Goal: Information Seeking & Learning: Learn about a topic

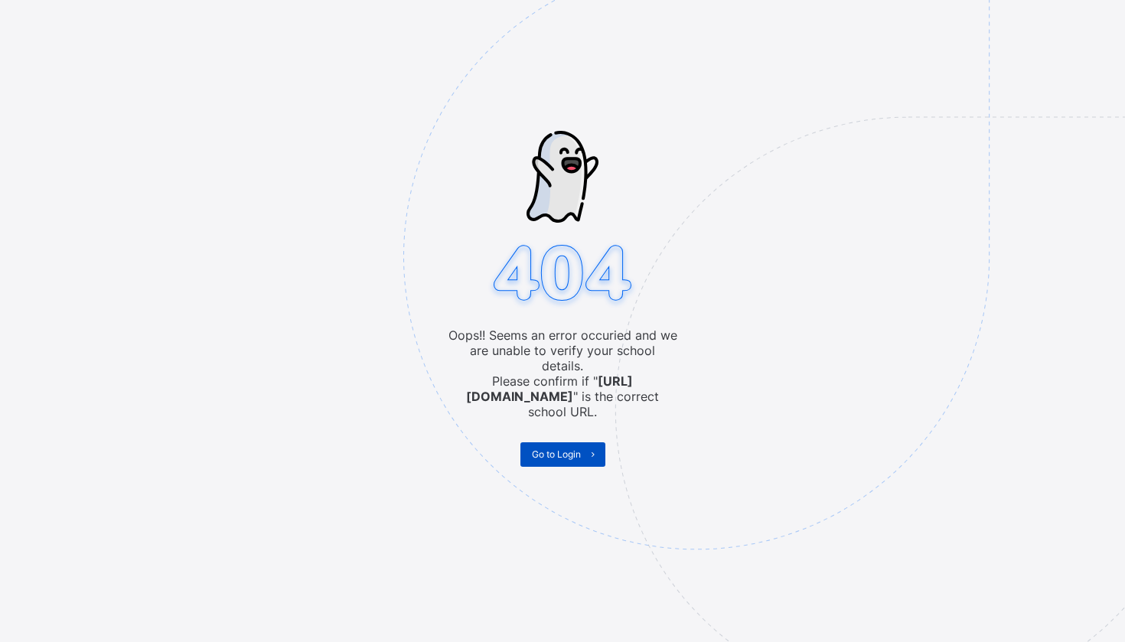
click at [560, 449] on span "Go to Login" at bounding box center [556, 454] width 49 height 11
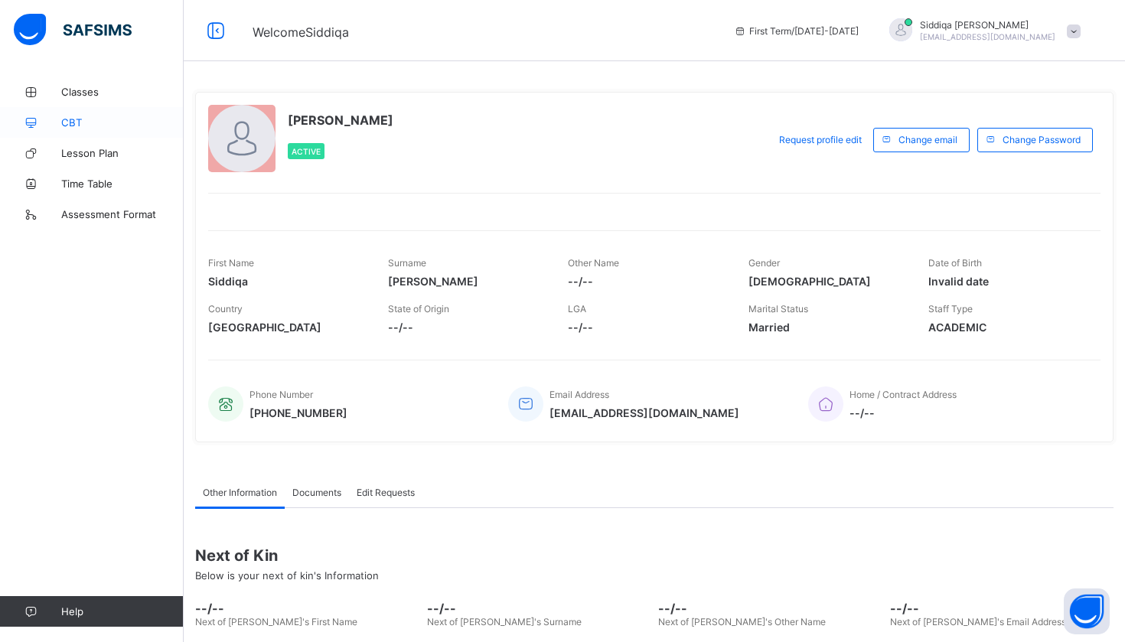
click at [133, 108] on link "CBT" at bounding box center [92, 122] width 184 height 31
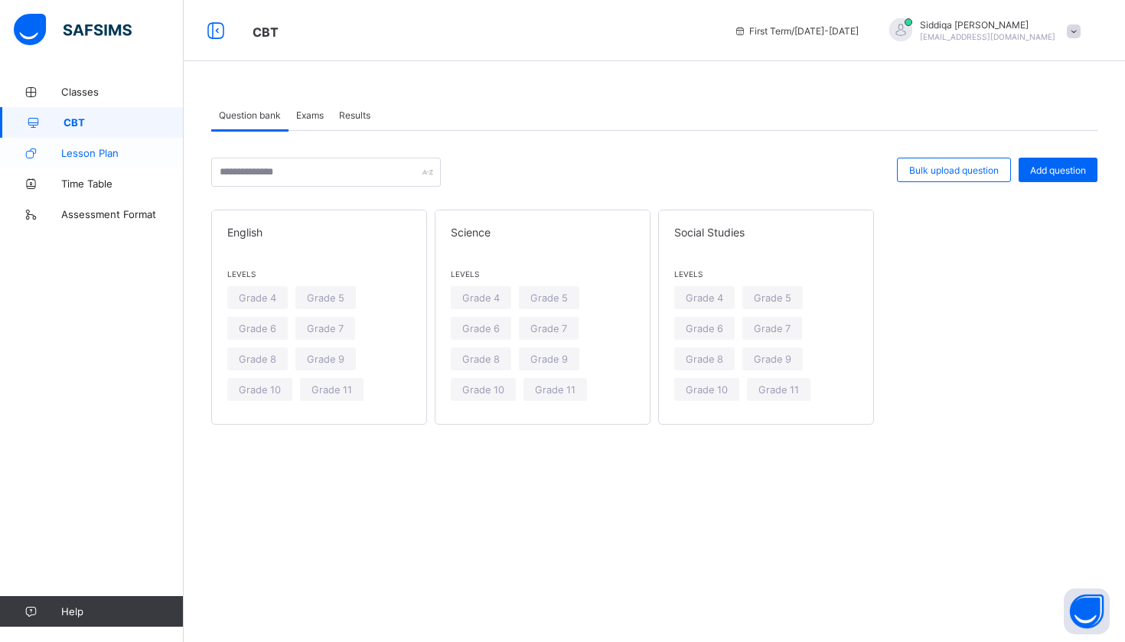
click at [119, 150] on span "Lesson Plan" at bounding box center [122, 153] width 122 height 12
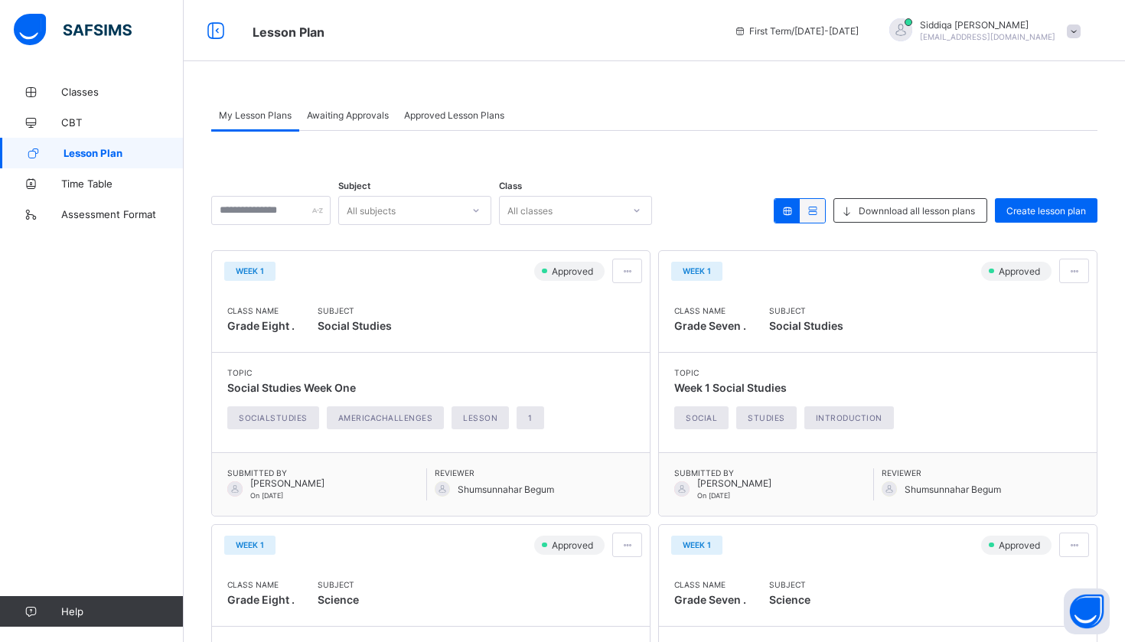
click at [341, 112] on span "Awaiting Approvals" at bounding box center [348, 114] width 82 height 11
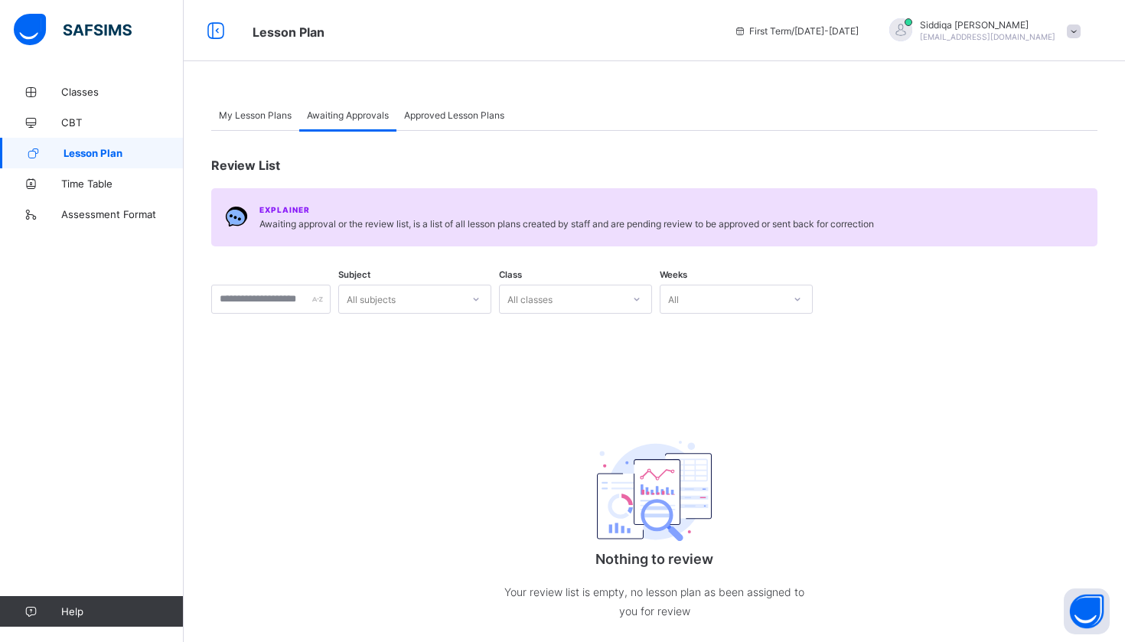
click at [434, 116] on span "Approved Lesson Plans" at bounding box center [454, 114] width 100 height 11
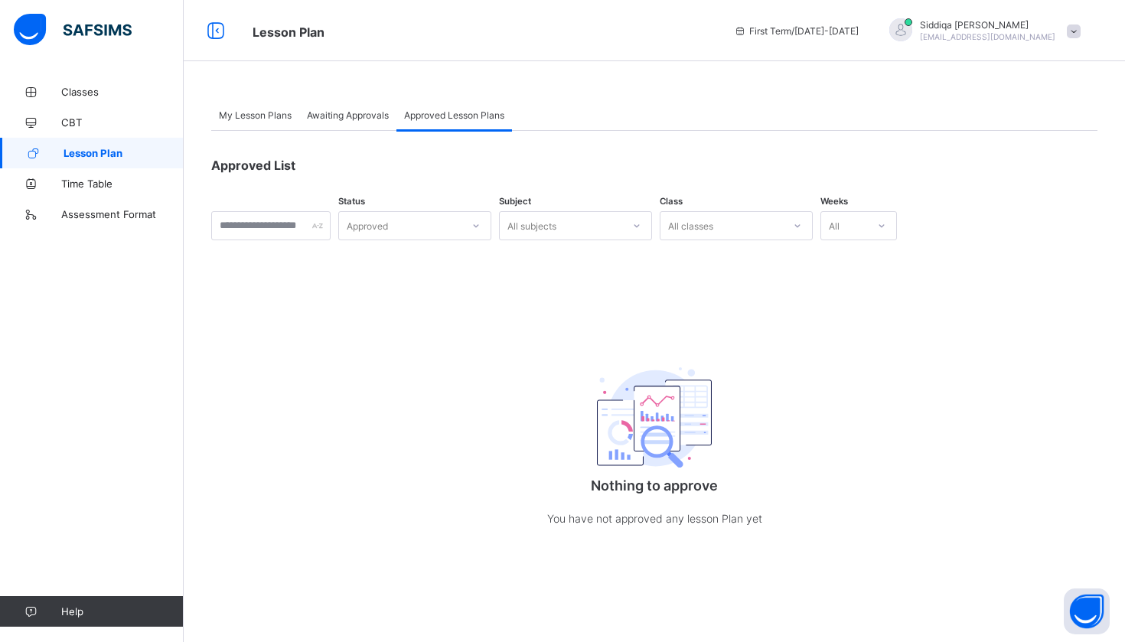
click at [289, 114] on span "My Lesson Plans" at bounding box center [255, 114] width 73 height 11
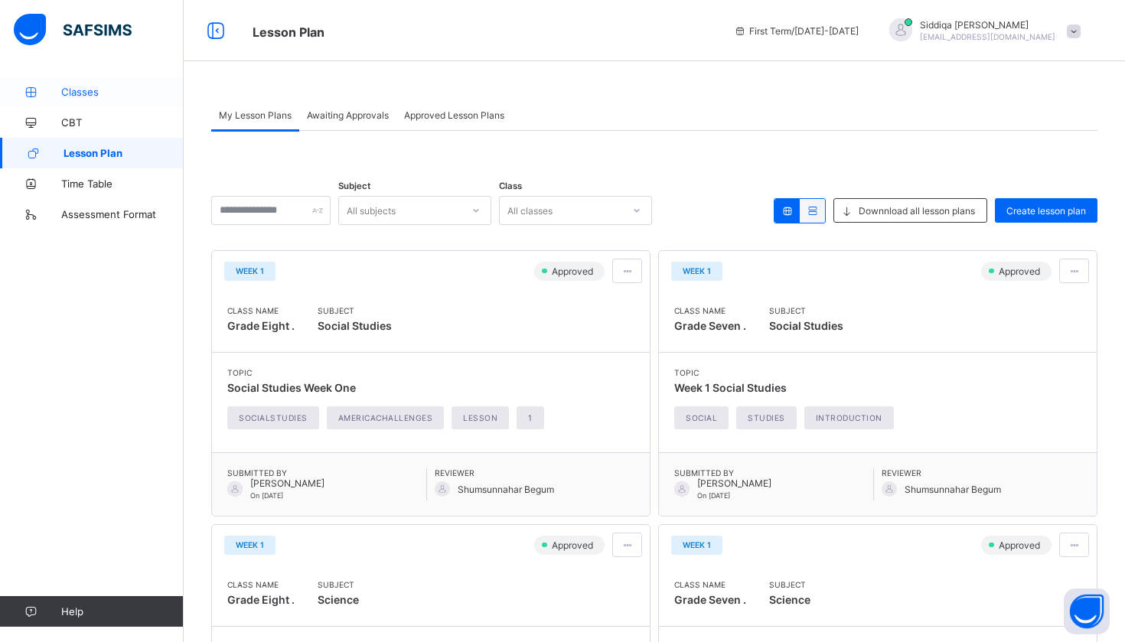
click at [110, 98] on link "Classes" at bounding box center [92, 92] width 184 height 31
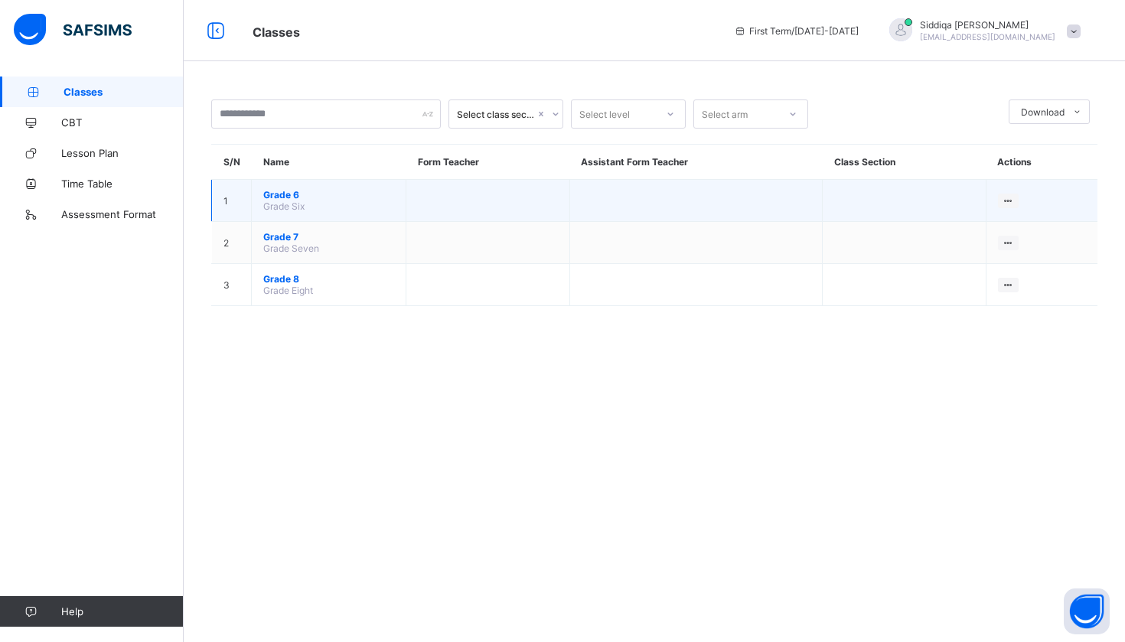
click at [298, 205] on span "Grade Six" at bounding box center [283, 206] width 41 height 11
click at [288, 191] on span "Grade 6" at bounding box center [328, 194] width 131 height 11
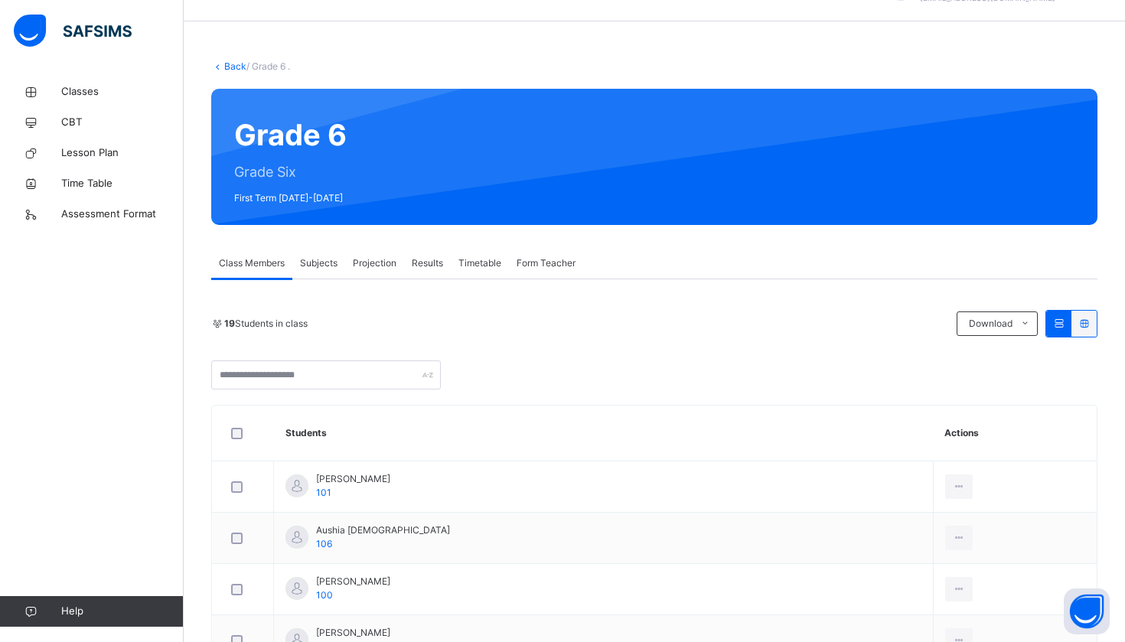
scroll to position [41, 0]
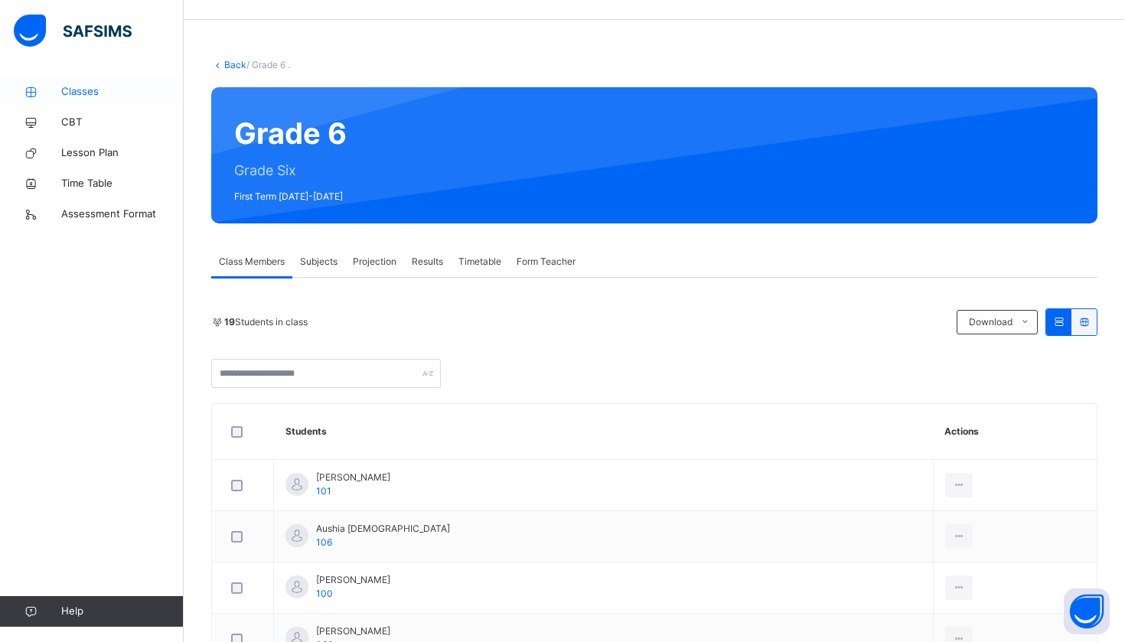
click at [135, 95] on span "Classes" at bounding box center [122, 91] width 122 height 15
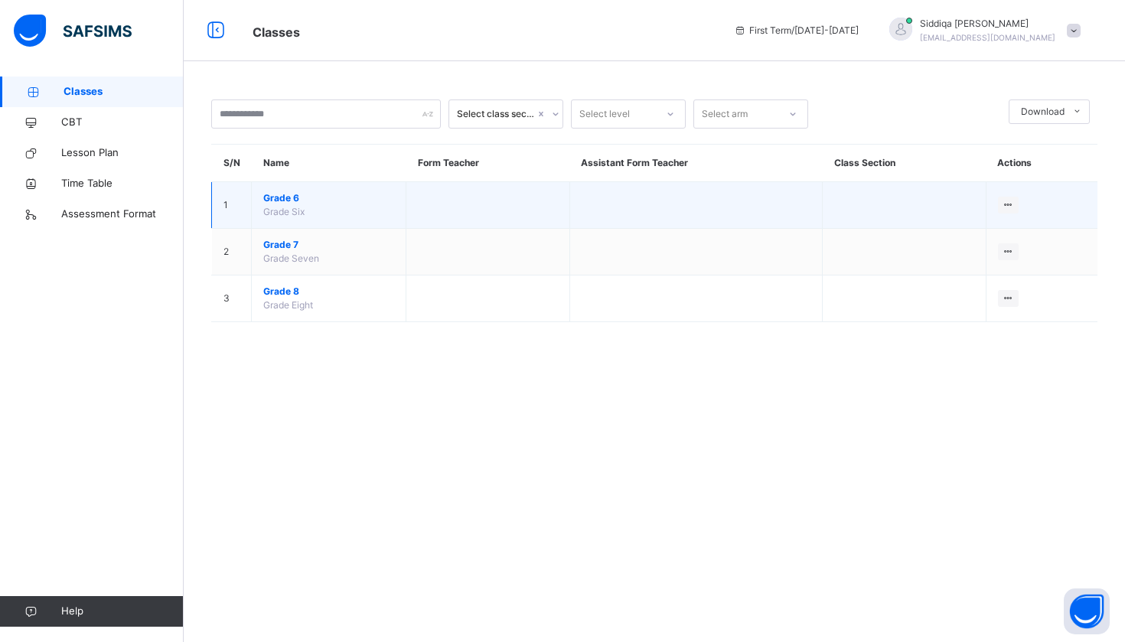
click at [277, 194] on span "Grade 6" at bounding box center [328, 198] width 131 height 14
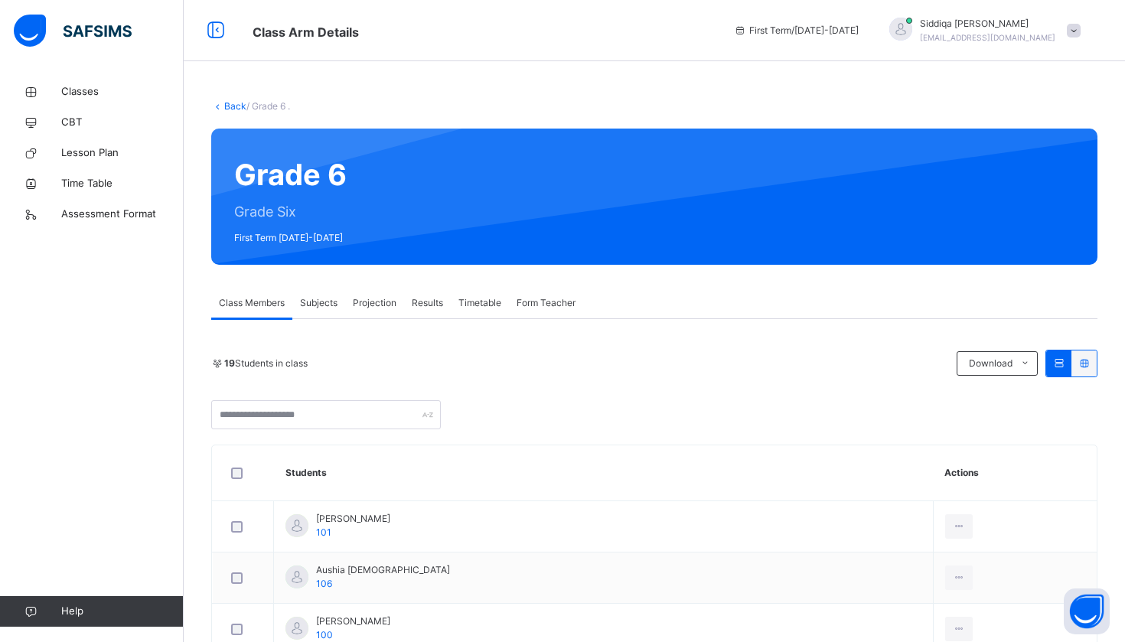
click at [361, 309] on span "Projection" at bounding box center [375, 303] width 44 height 14
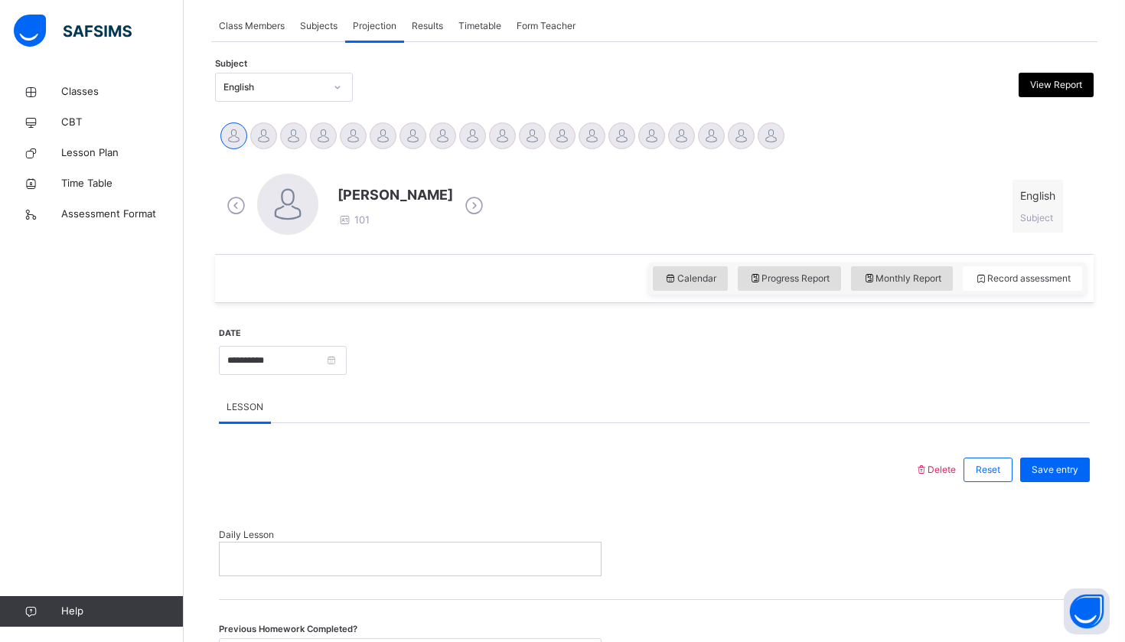
scroll to position [268, 0]
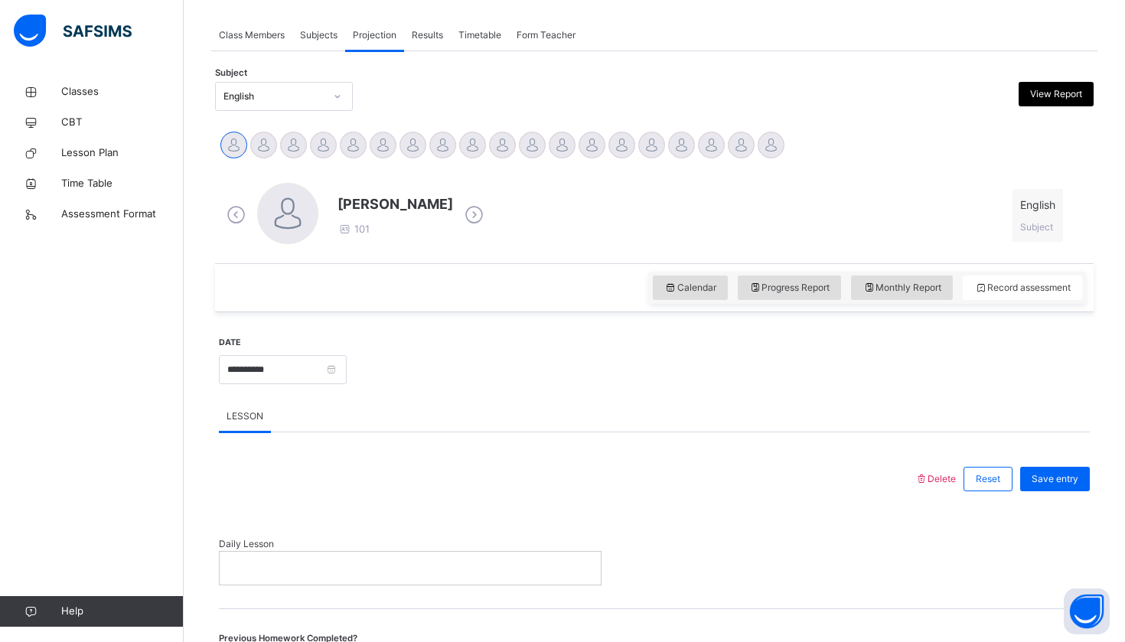
click at [313, 45] on div "Subjects" at bounding box center [318, 35] width 53 height 31
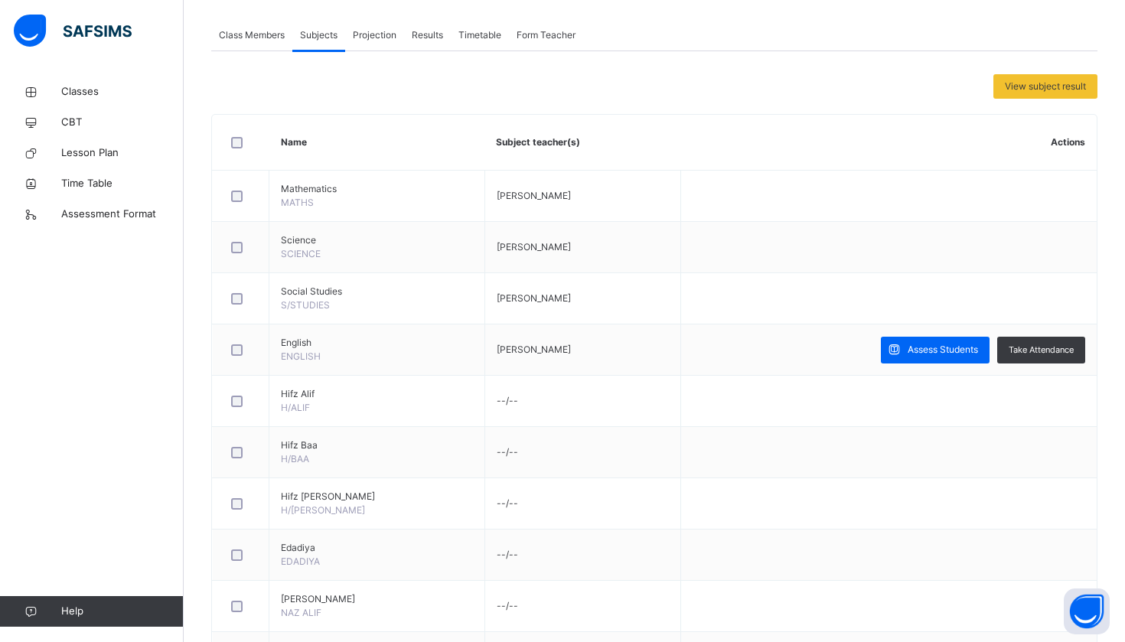
click at [380, 46] on div "Projection" at bounding box center [374, 35] width 59 height 31
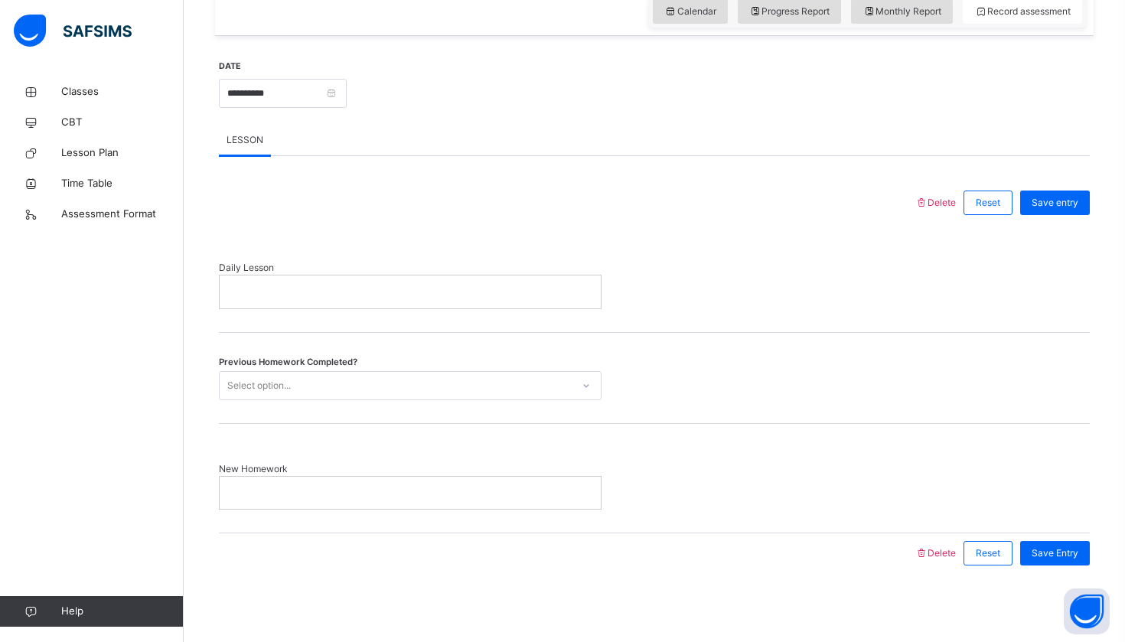
scroll to position [543, 0]
click at [429, 289] on p at bounding box center [410, 293] width 358 height 14
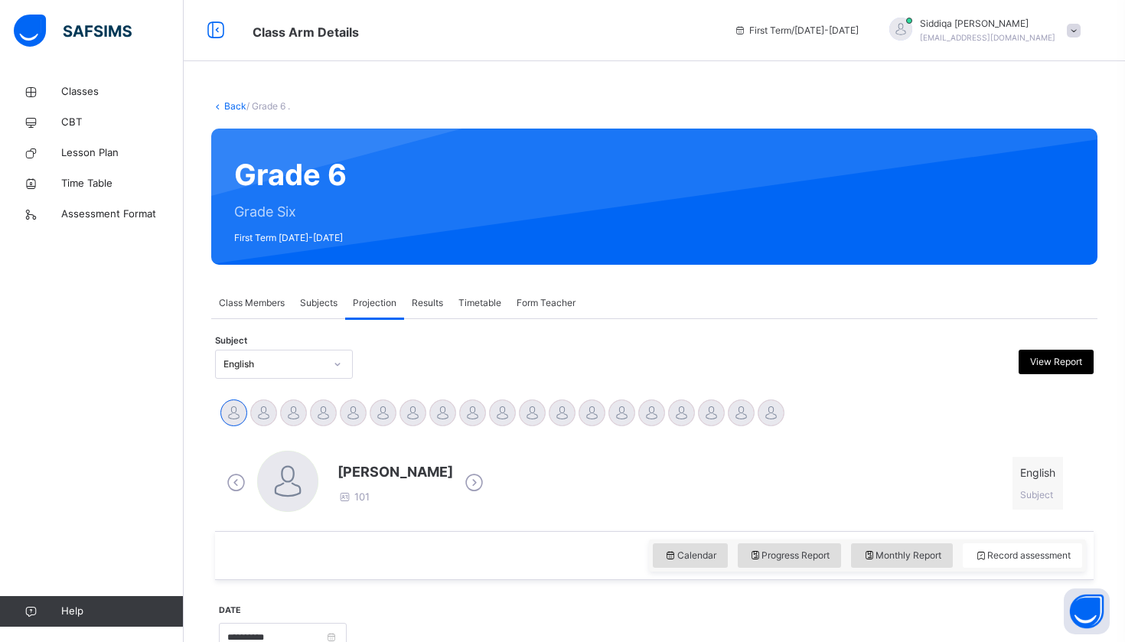
scroll to position [0, 0]
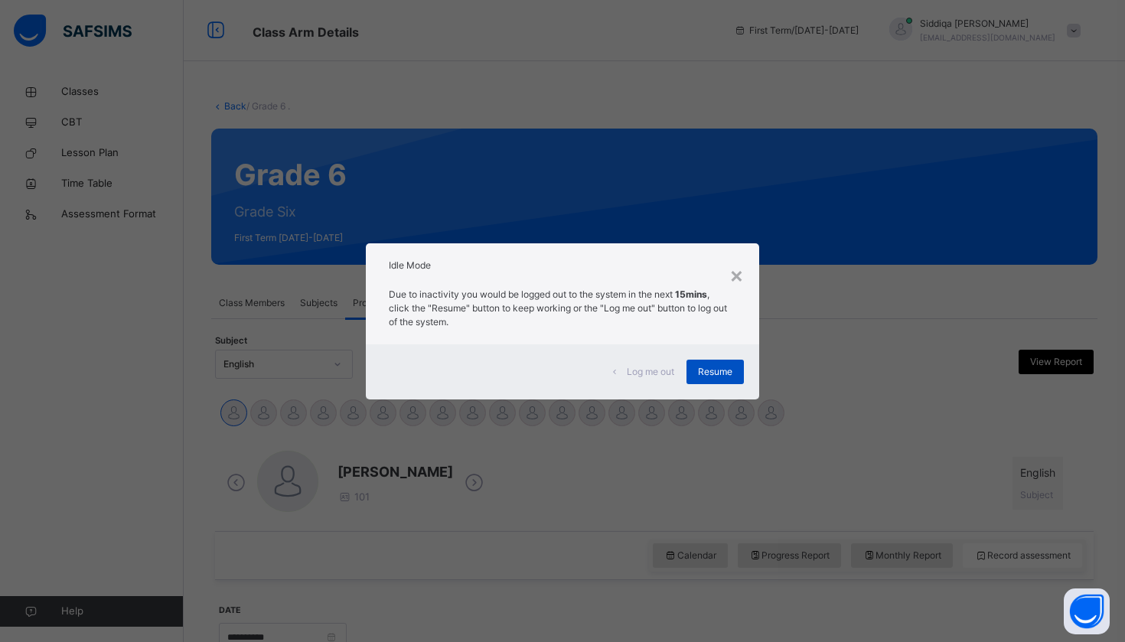
click at [710, 370] on span "Resume" at bounding box center [715, 372] width 34 height 14
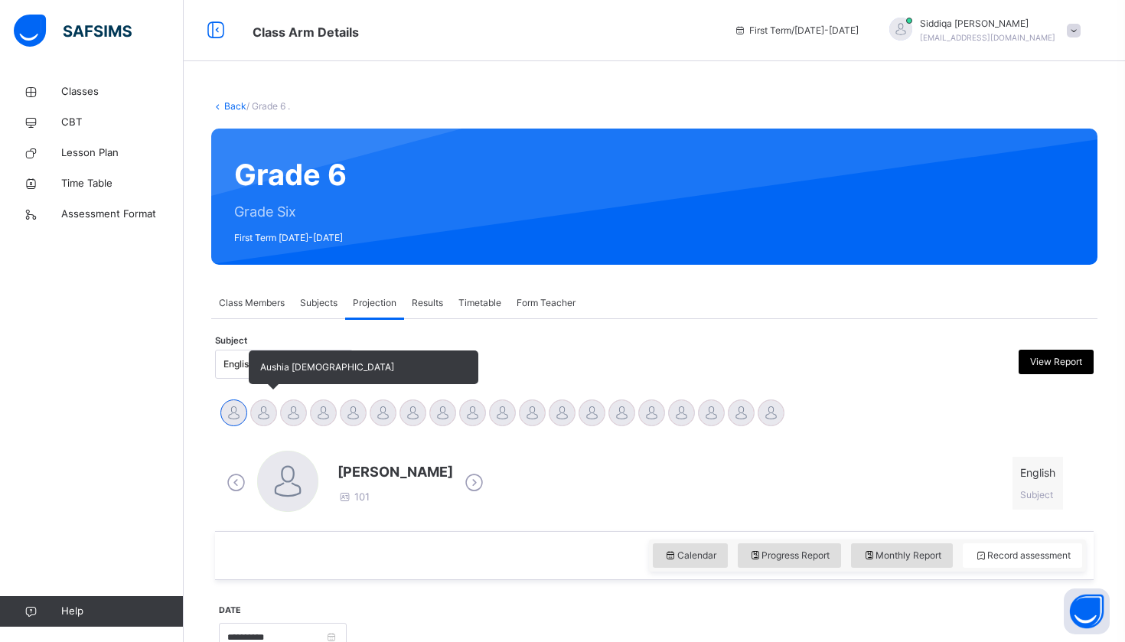
click at [272, 416] on div at bounding box center [263, 413] width 27 height 27
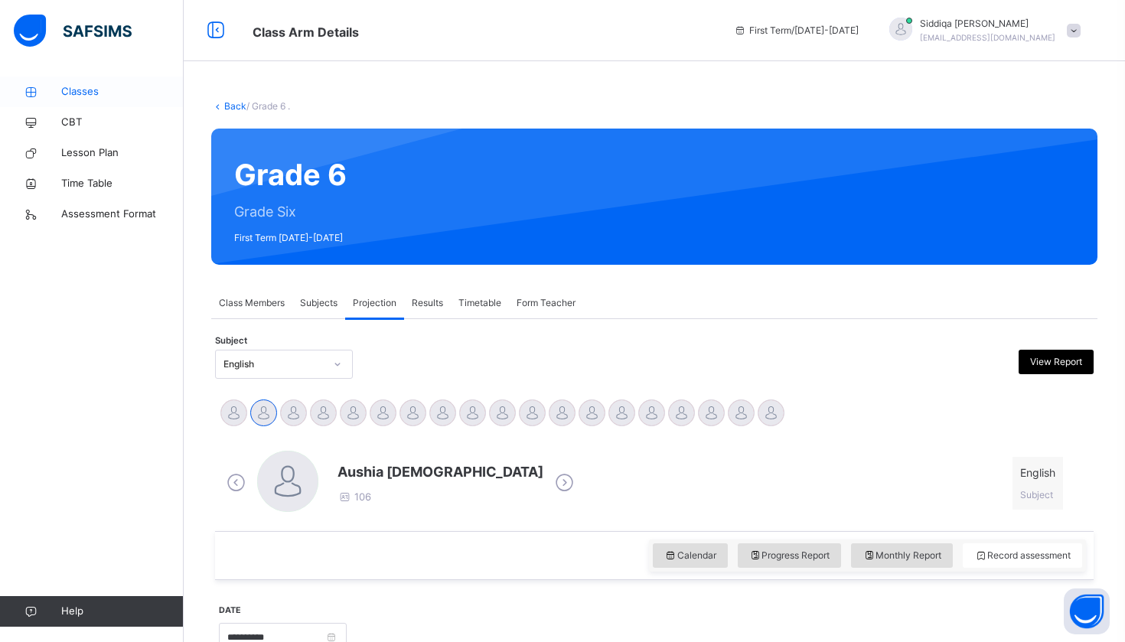
click at [119, 95] on span "Classes" at bounding box center [122, 91] width 122 height 15
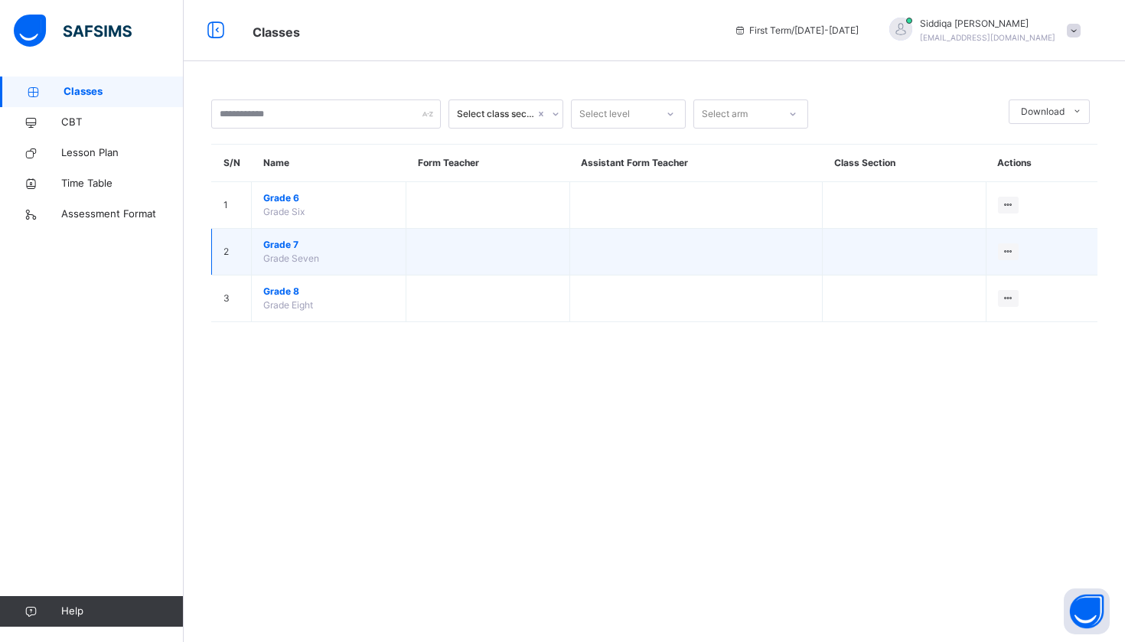
click at [303, 248] on span "Grade 7" at bounding box center [328, 245] width 131 height 14
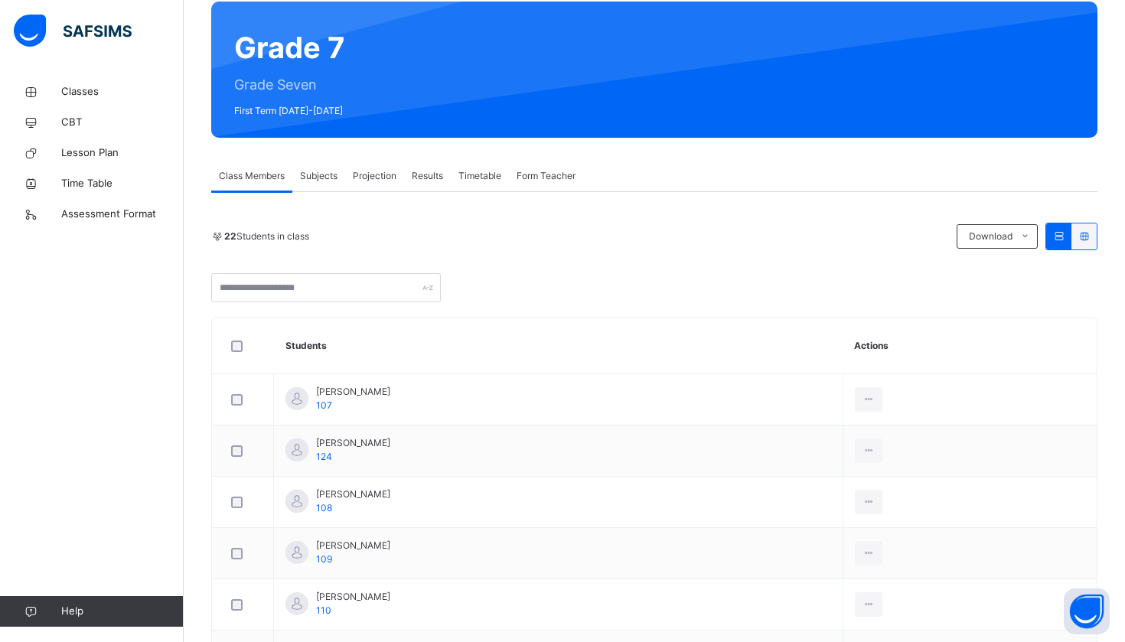
scroll to position [136, 0]
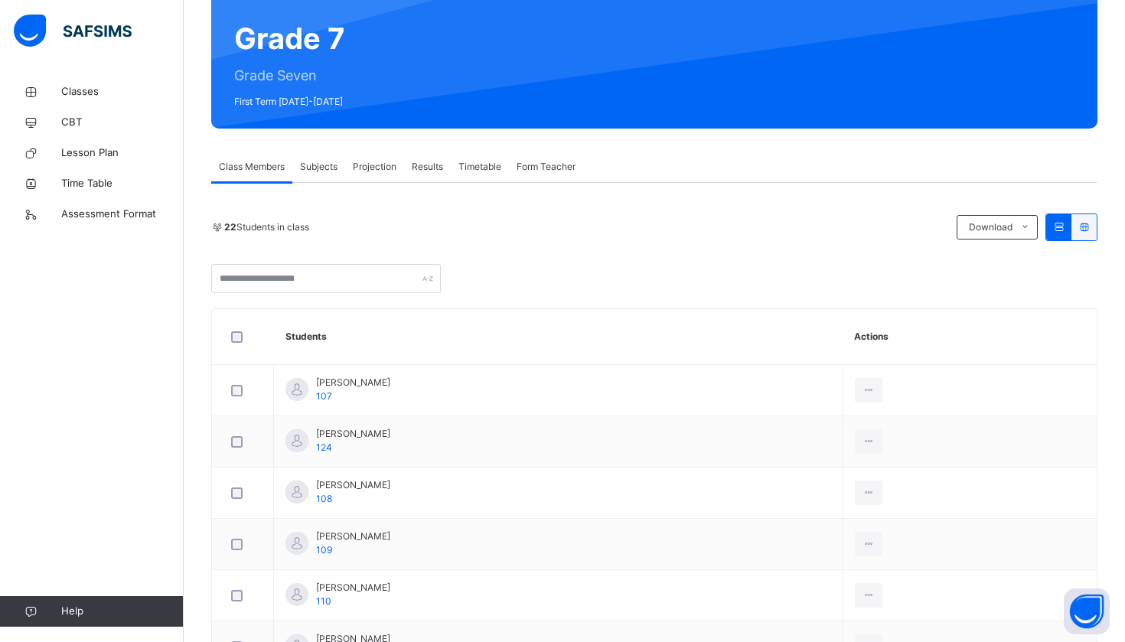
click at [384, 166] on span "Projection" at bounding box center [375, 167] width 44 height 14
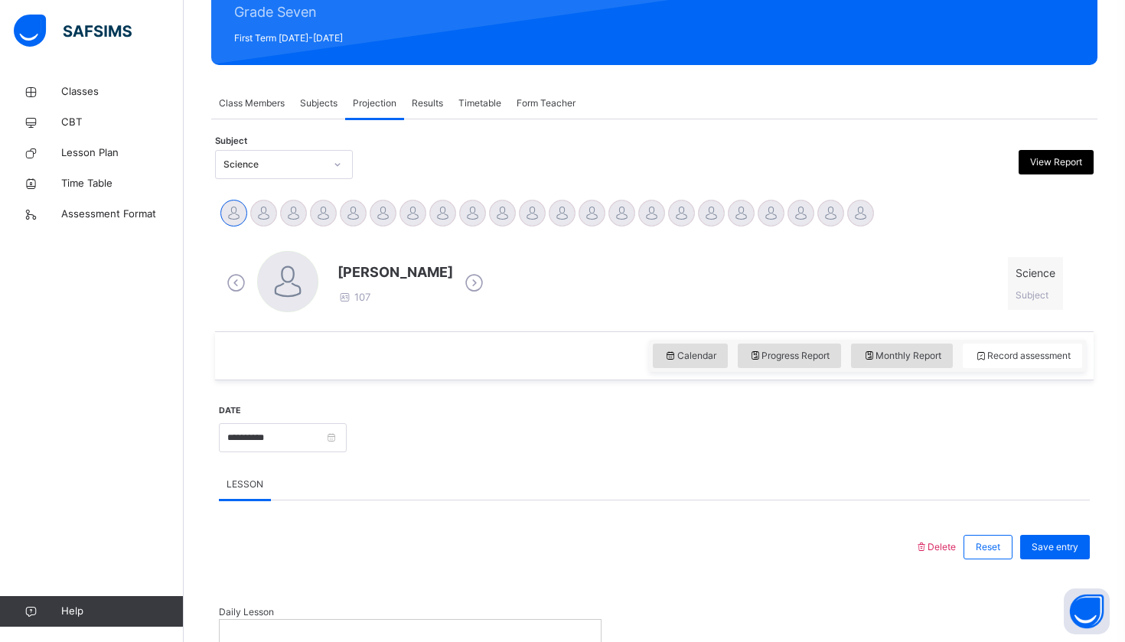
scroll to position [227, 0]
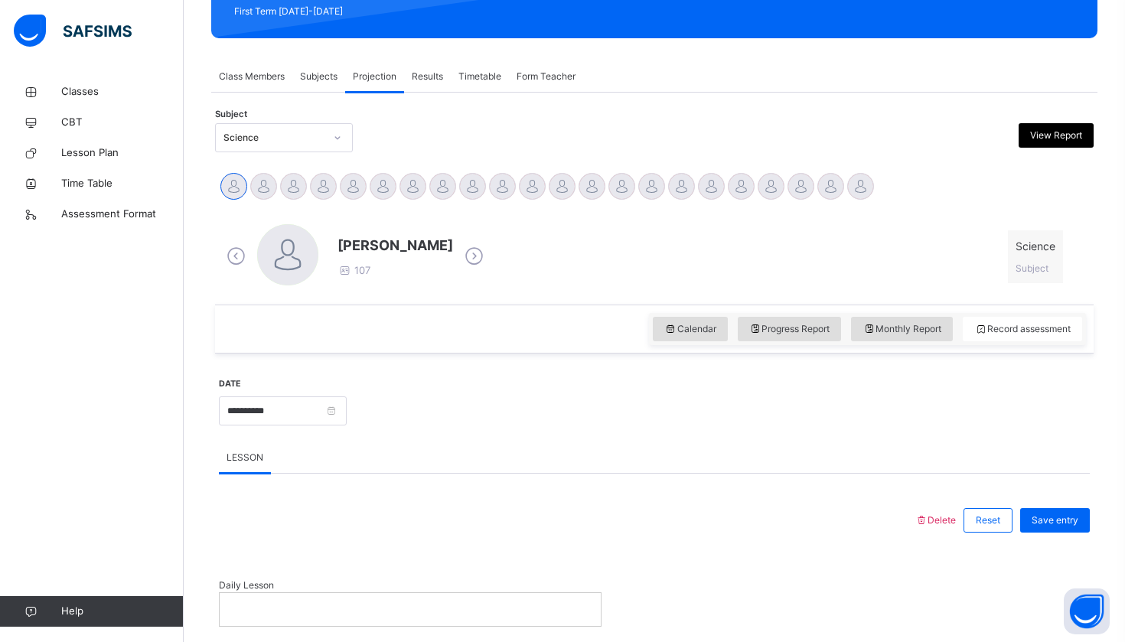
click at [257, 453] on span "LESSON" at bounding box center [245, 458] width 37 height 14
click at [257, 449] on div "LESSON" at bounding box center [245, 457] width 52 height 31
click at [321, 408] on input "**********" at bounding box center [283, 411] width 128 height 29
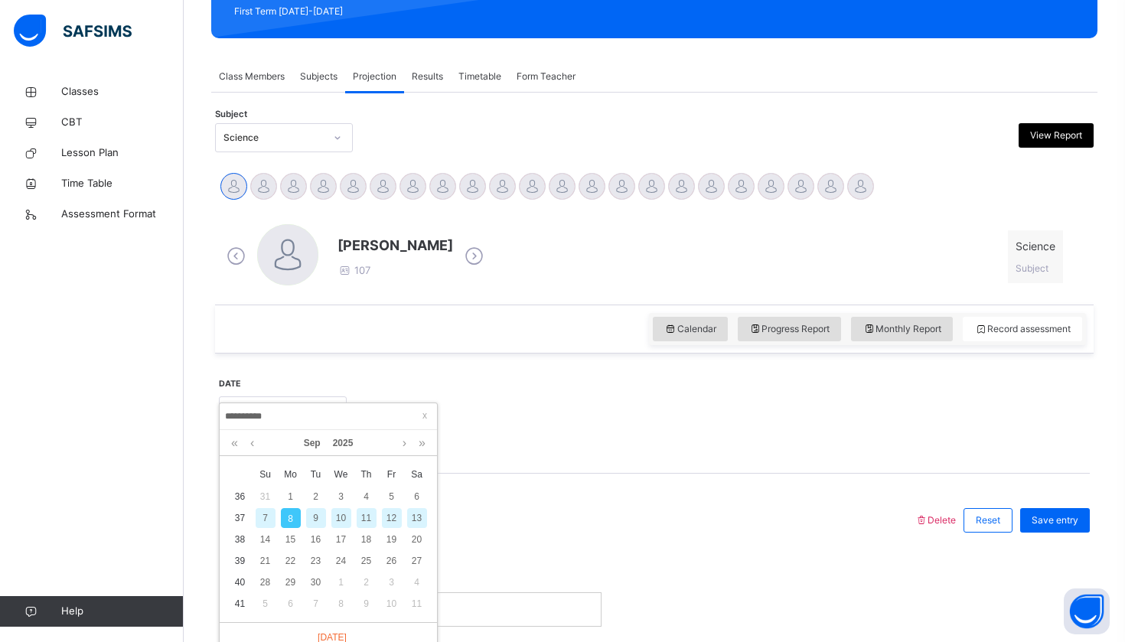
click at [478, 408] on div at bounding box center [718, 410] width 728 height 66
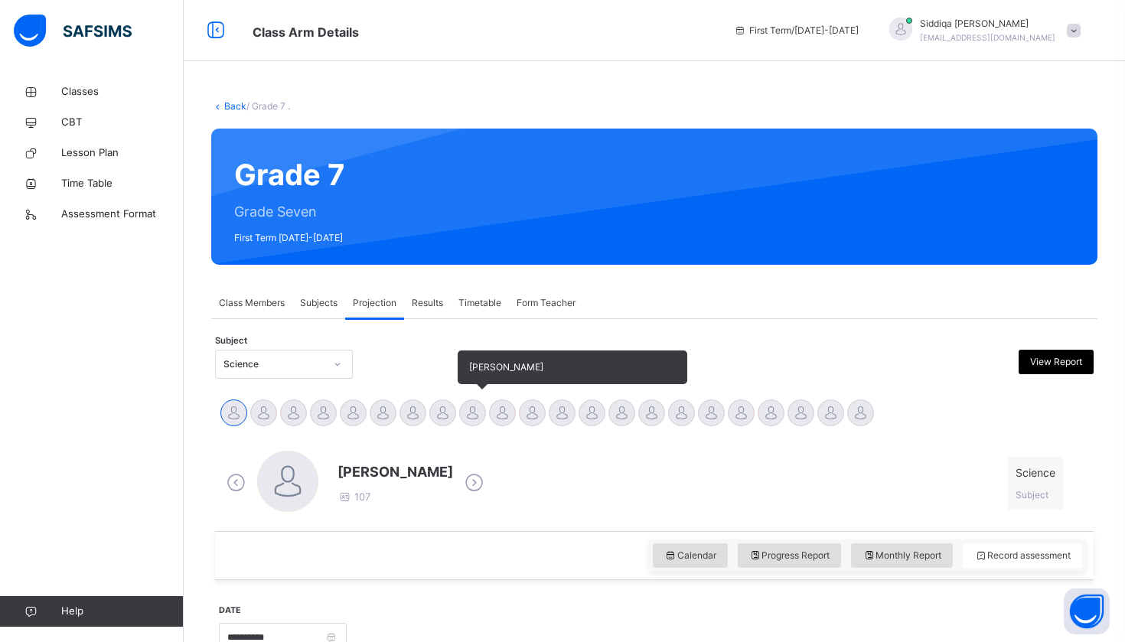
scroll to position [0, 0]
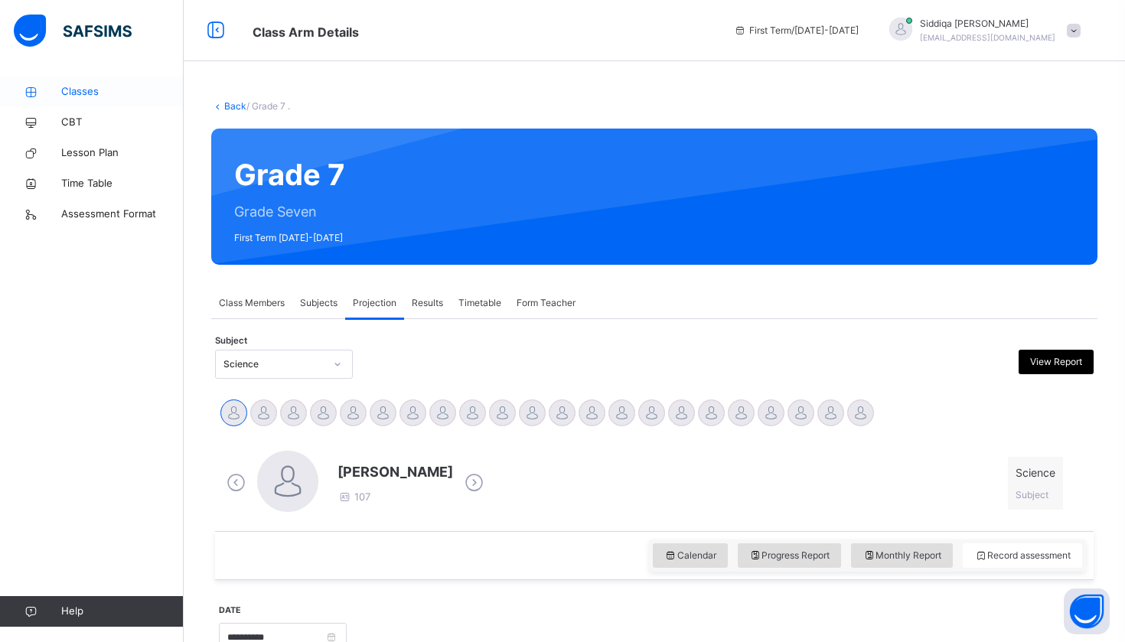
click at [93, 102] on link "Classes" at bounding box center [92, 92] width 184 height 31
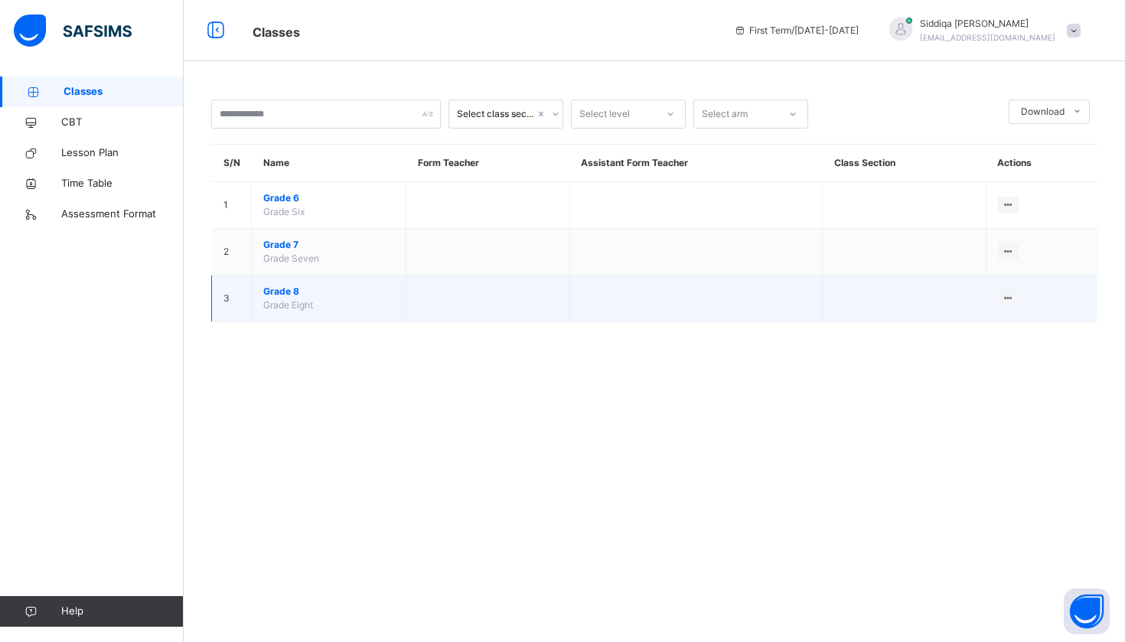
click at [290, 287] on span "Grade 8" at bounding box center [328, 292] width 131 height 14
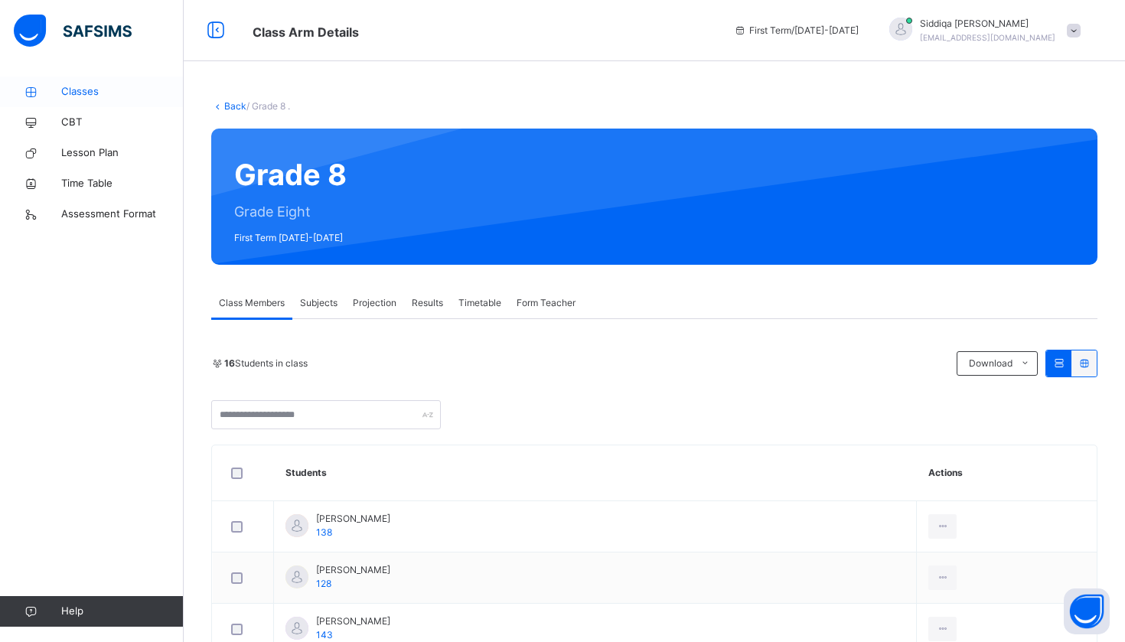
click at [90, 90] on span "Classes" at bounding box center [122, 91] width 122 height 15
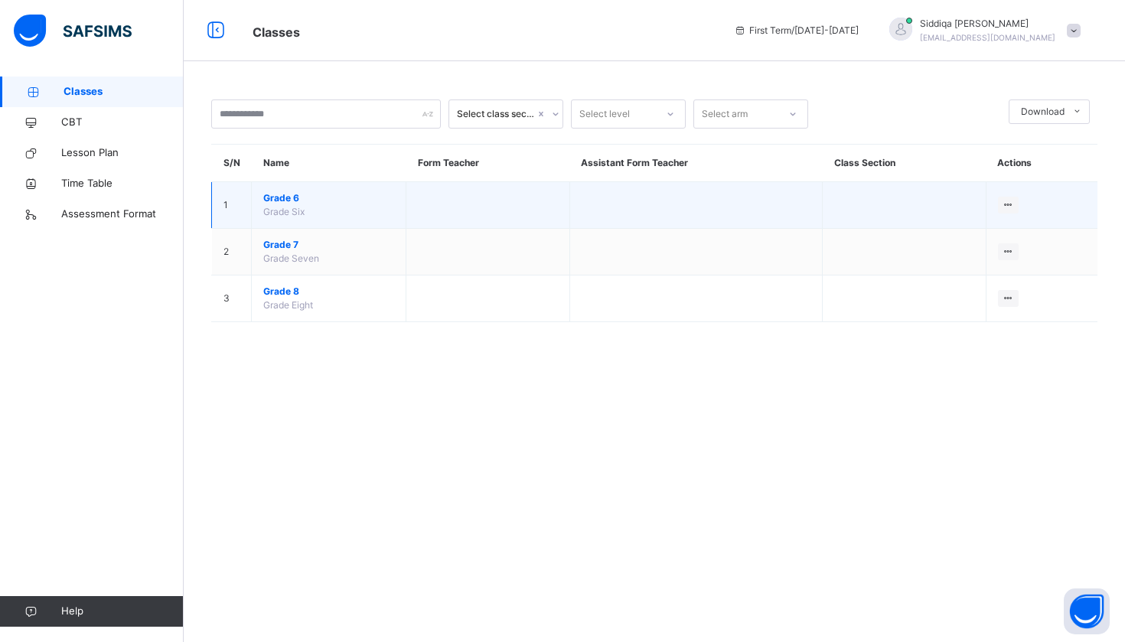
click at [269, 192] on span "Grade 6" at bounding box center [328, 198] width 131 height 14
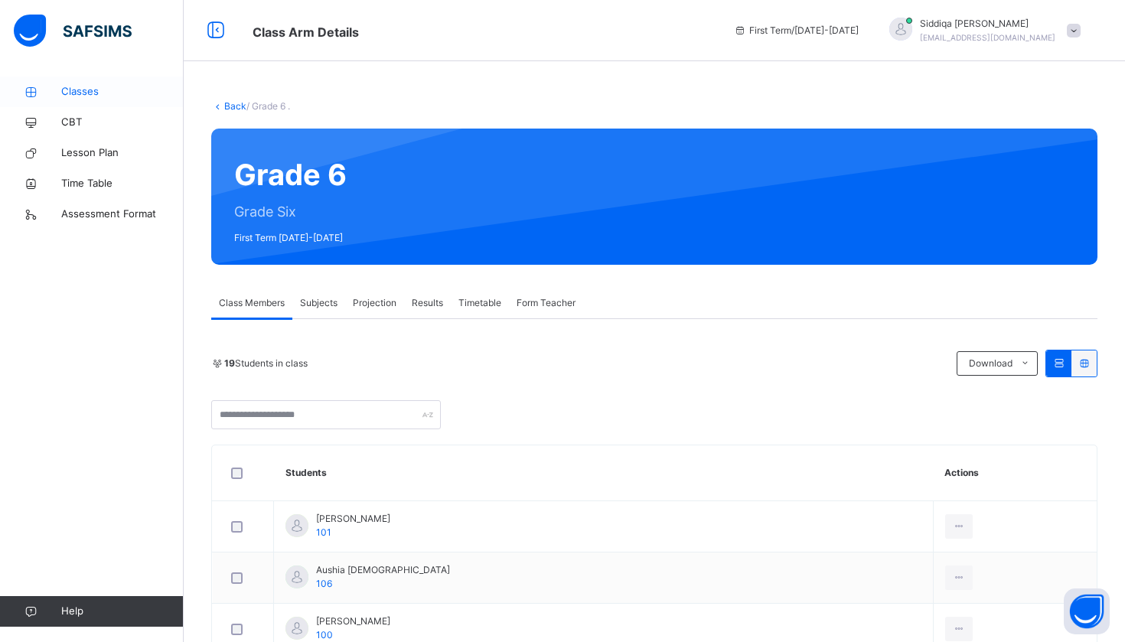
click at [89, 100] on link "Classes" at bounding box center [92, 92] width 184 height 31
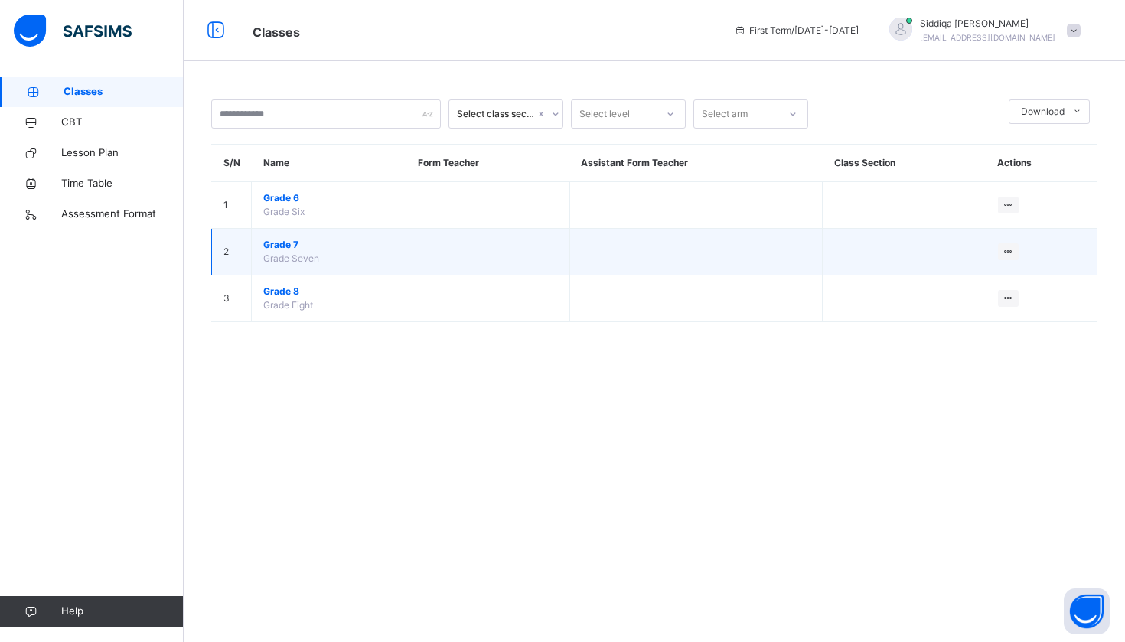
click at [266, 237] on td "Grade 7 Grade Seven" at bounding box center [329, 252] width 155 height 47
click at [276, 245] on span "Grade 7" at bounding box center [328, 245] width 131 height 14
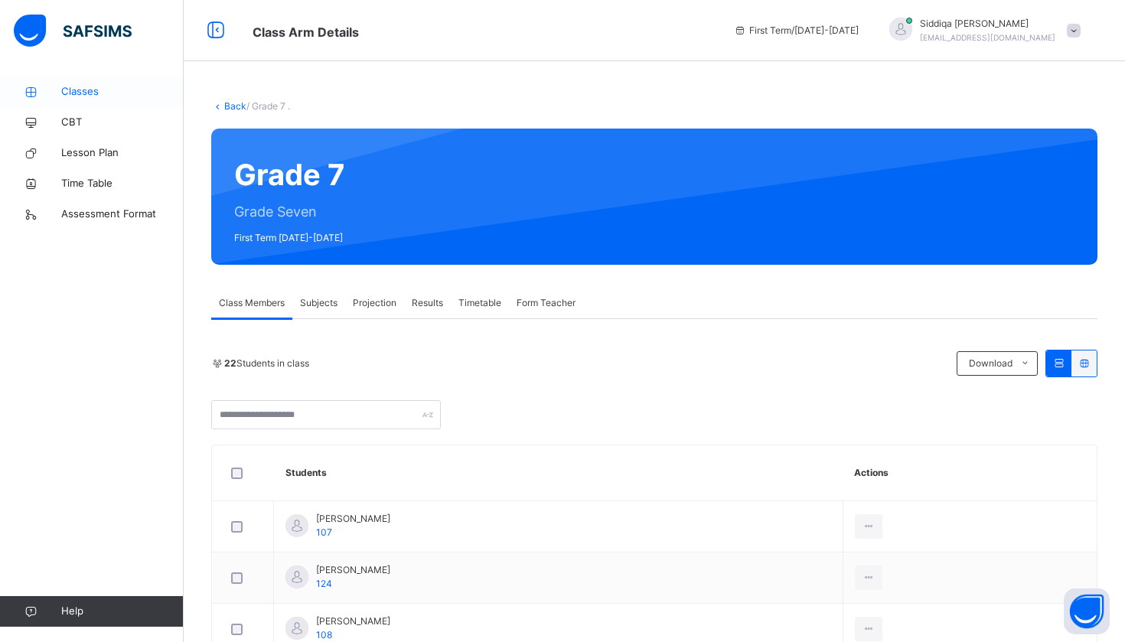
click at [101, 96] on span "Classes" at bounding box center [122, 91] width 122 height 15
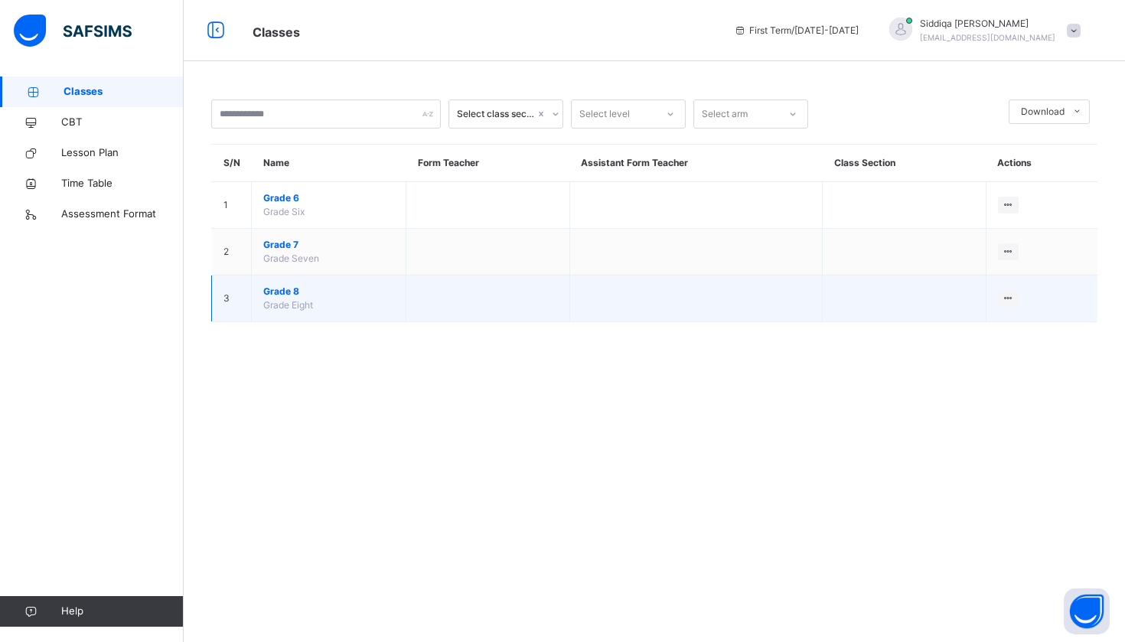
click at [275, 285] on span "Grade 8" at bounding box center [328, 292] width 131 height 14
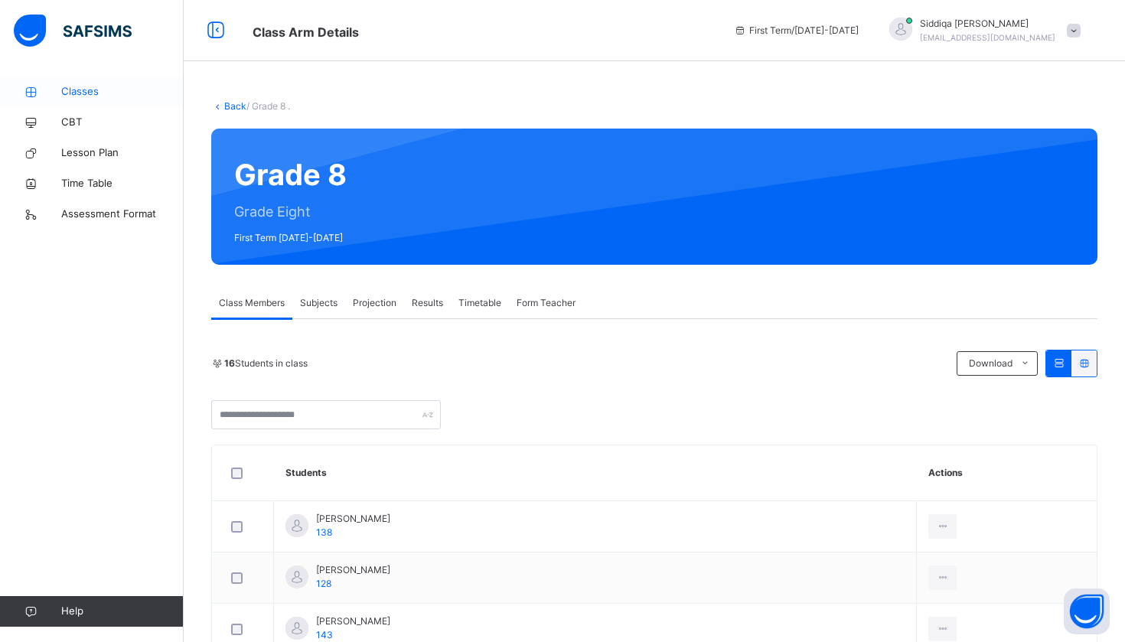
click at [90, 100] on link "Classes" at bounding box center [92, 92] width 184 height 31
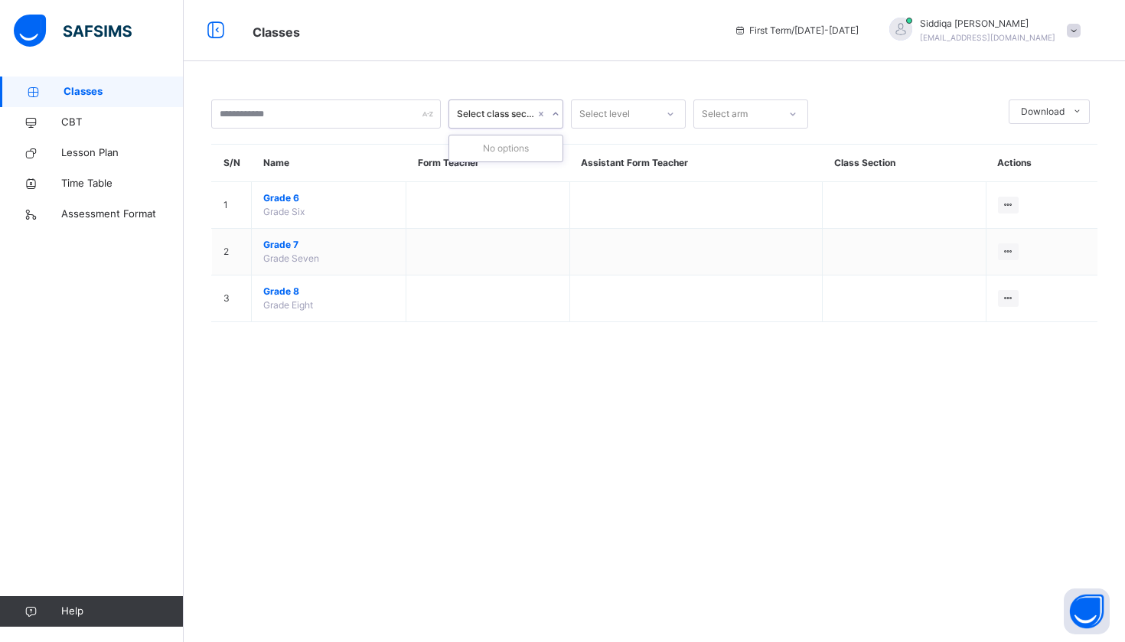
click at [488, 115] on div "Select class section" at bounding box center [496, 114] width 78 height 14
click at [615, 116] on div "Select level" at bounding box center [604, 114] width 51 height 29
click at [622, 194] on div "Grade 6" at bounding box center [628, 201] width 113 height 26
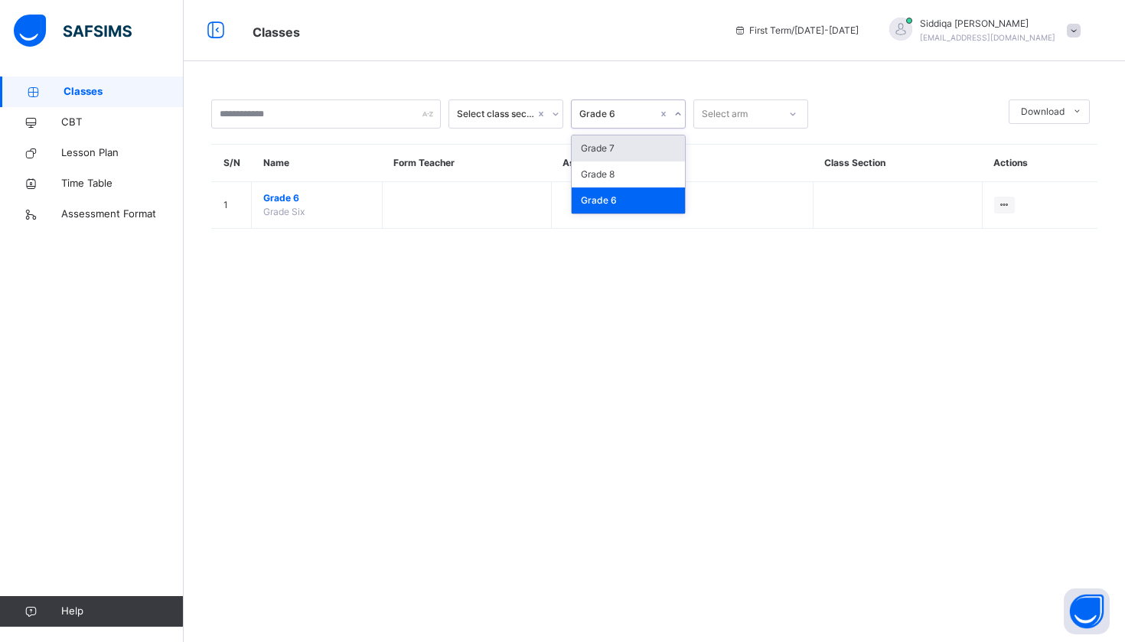
click at [621, 119] on div "Grade 6" at bounding box center [618, 114] width 78 height 14
click at [357, 126] on input "text" at bounding box center [326, 114] width 230 height 29
click at [517, 117] on div "Select class section" at bounding box center [496, 114] width 78 height 14
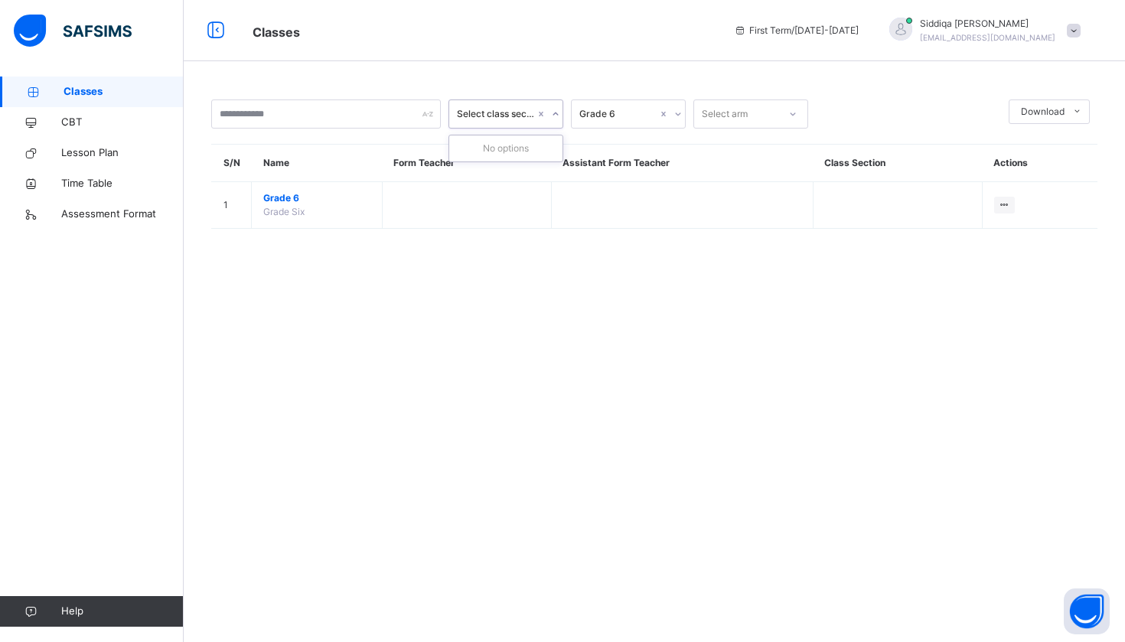
click at [724, 118] on div "Select arm" at bounding box center [725, 114] width 46 height 29
click at [137, 95] on span "Classes" at bounding box center [124, 91] width 120 height 15
click at [98, 89] on span "Classes" at bounding box center [124, 91] width 120 height 15
click at [82, 106] on link "Classes" at bounding box center [92, 92] width 184 height 31
click at [86, 119] on span "CBT" at bounding box center [122, 122] width 122 height 15
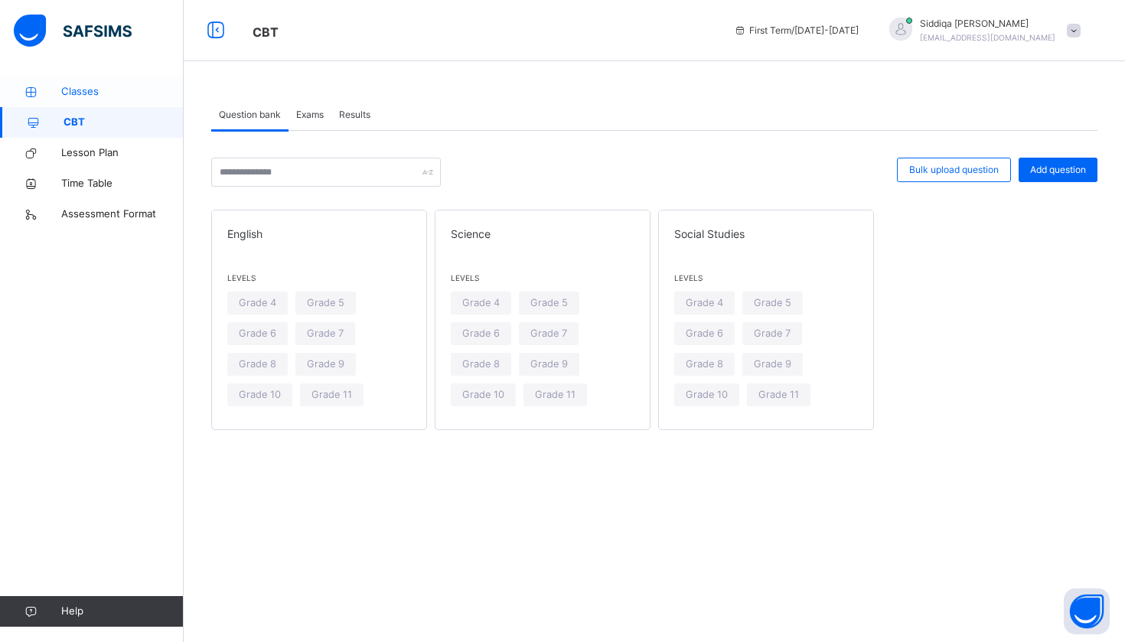
click at [96, 93] on span "Classes" at bounding box center [122, 91] width 122 height 15
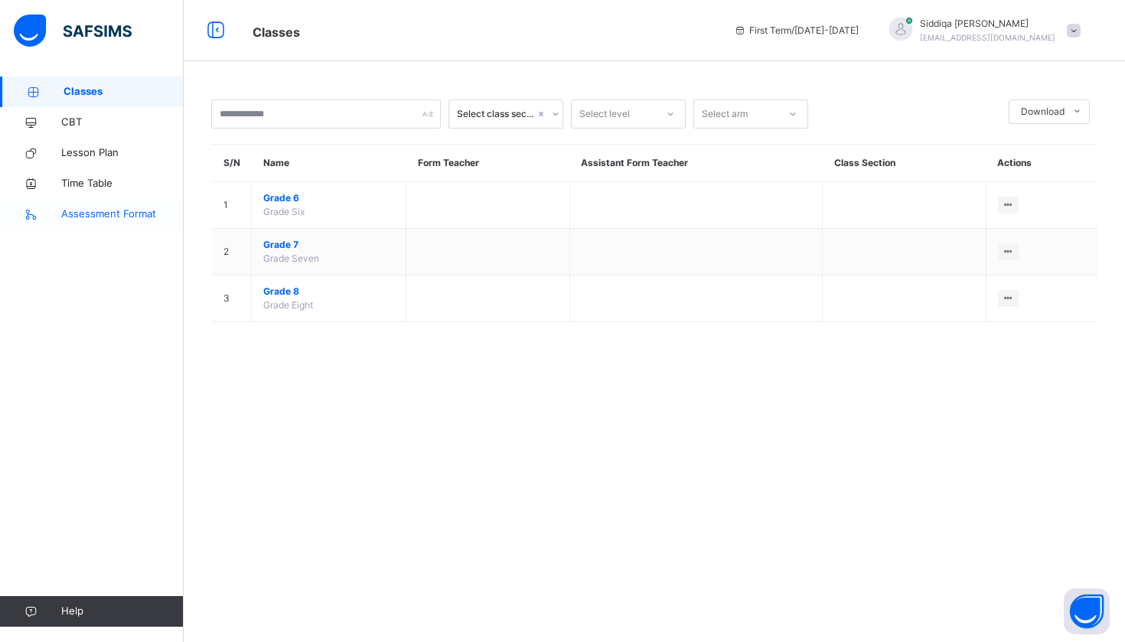
click at [124, 204] on link "Assessment Format" at bounding box center [92, 214] width 184 height 31
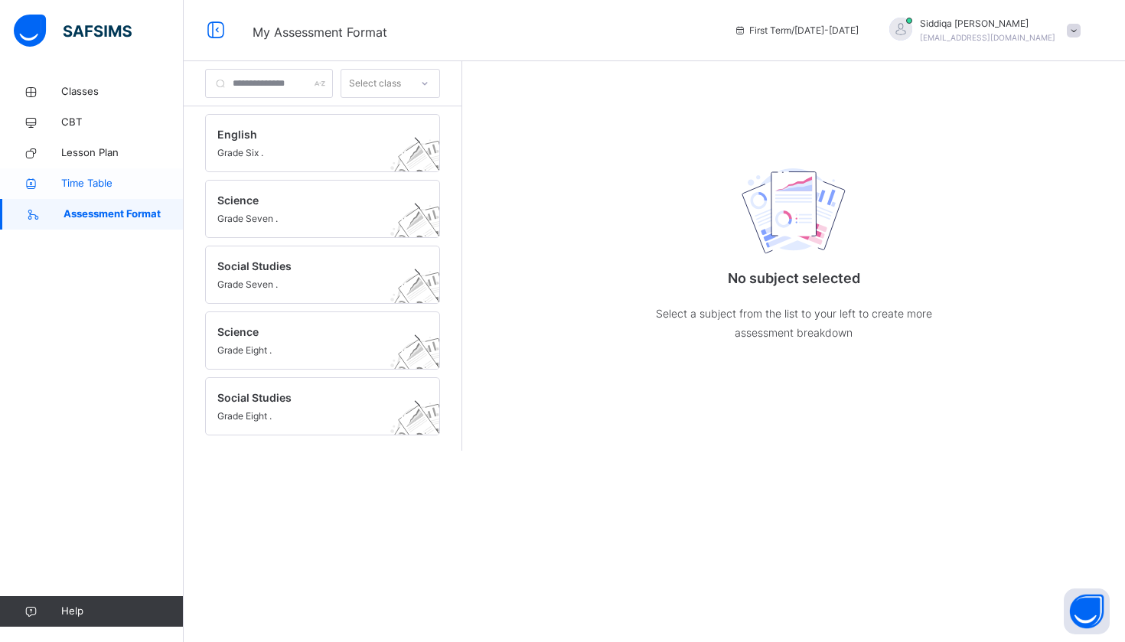
click at [112, 189] on span "Time Table" at bounding box center [122, 183] width 122 height 15
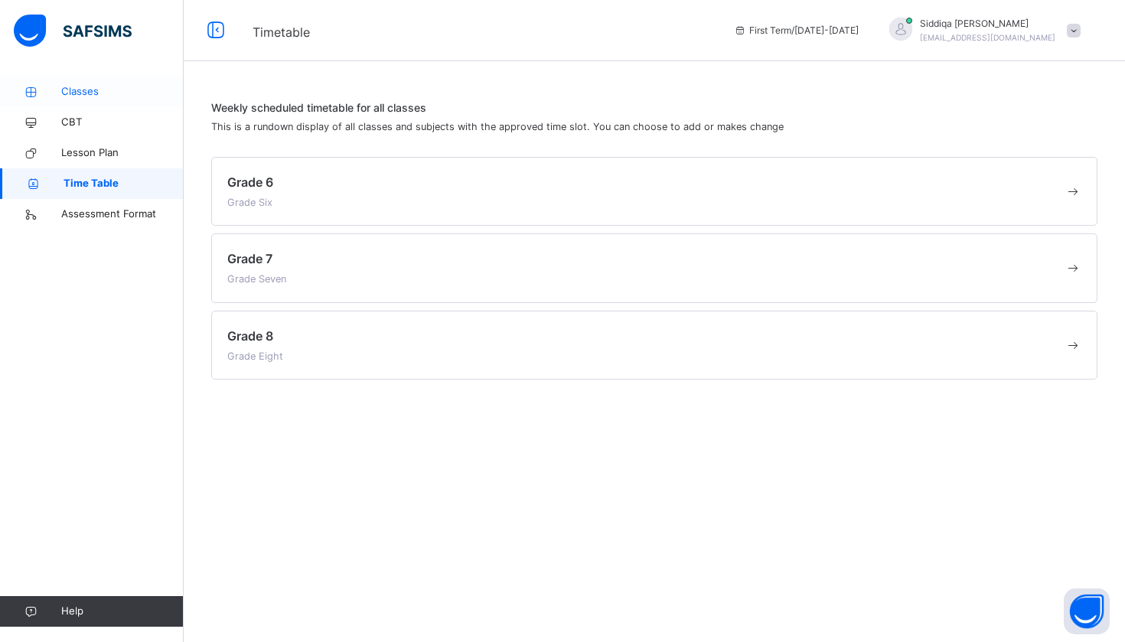
click at [90, 99] on span "Classes" at bounding box center [122, 91] width 122 height 15
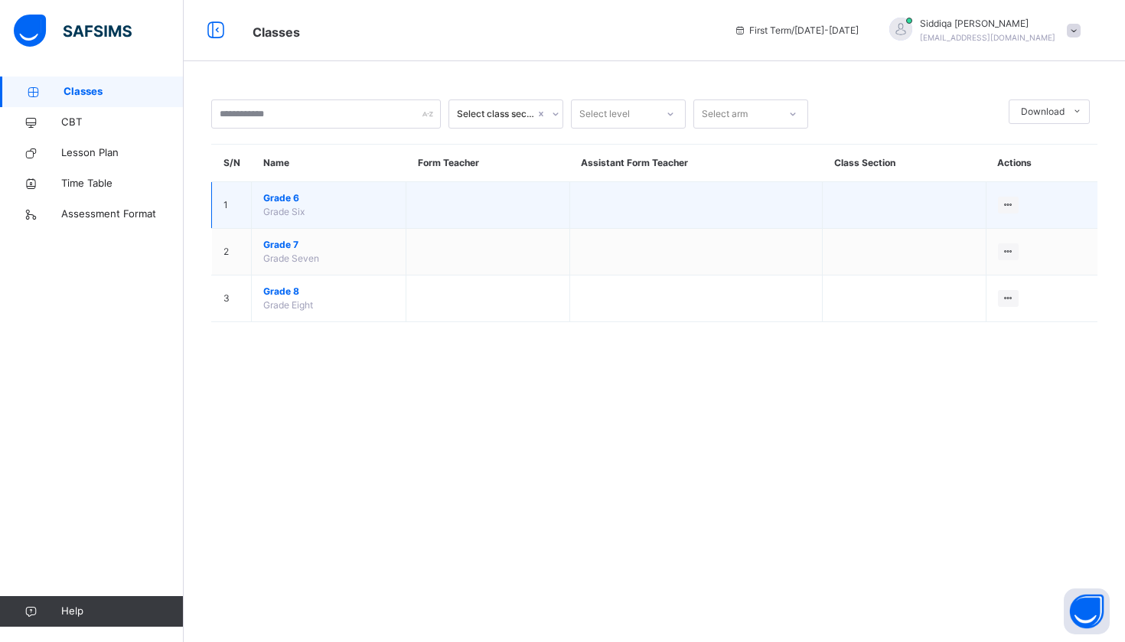
click at [282, 202] on span "Grade 6" at bounding box center [328, 198] width 131 height 14
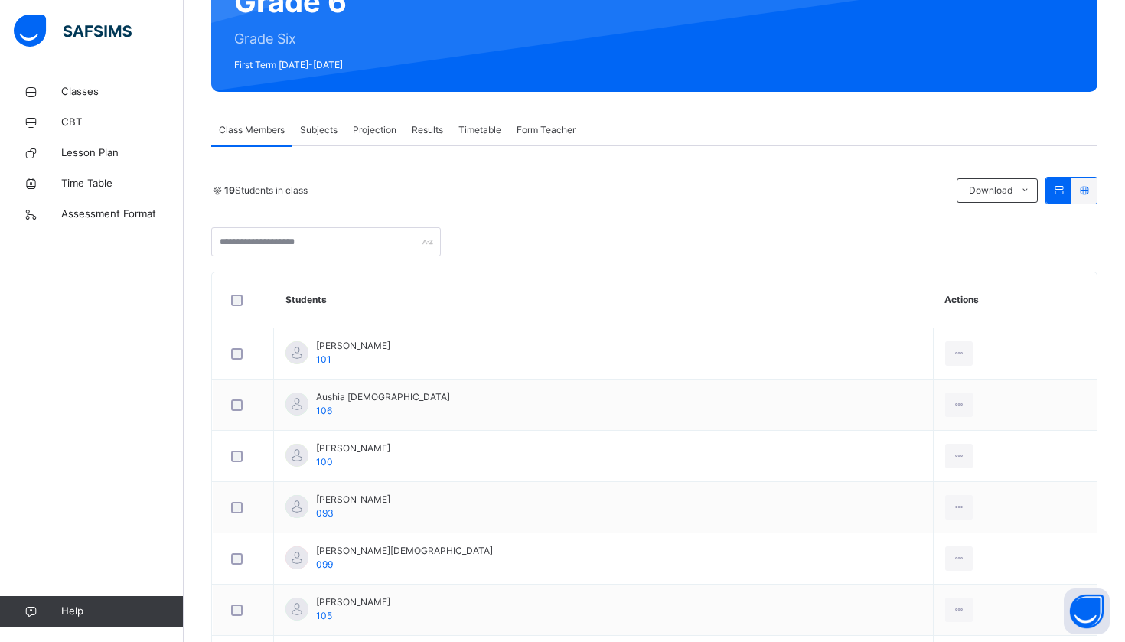
scroll to position [199, 0]
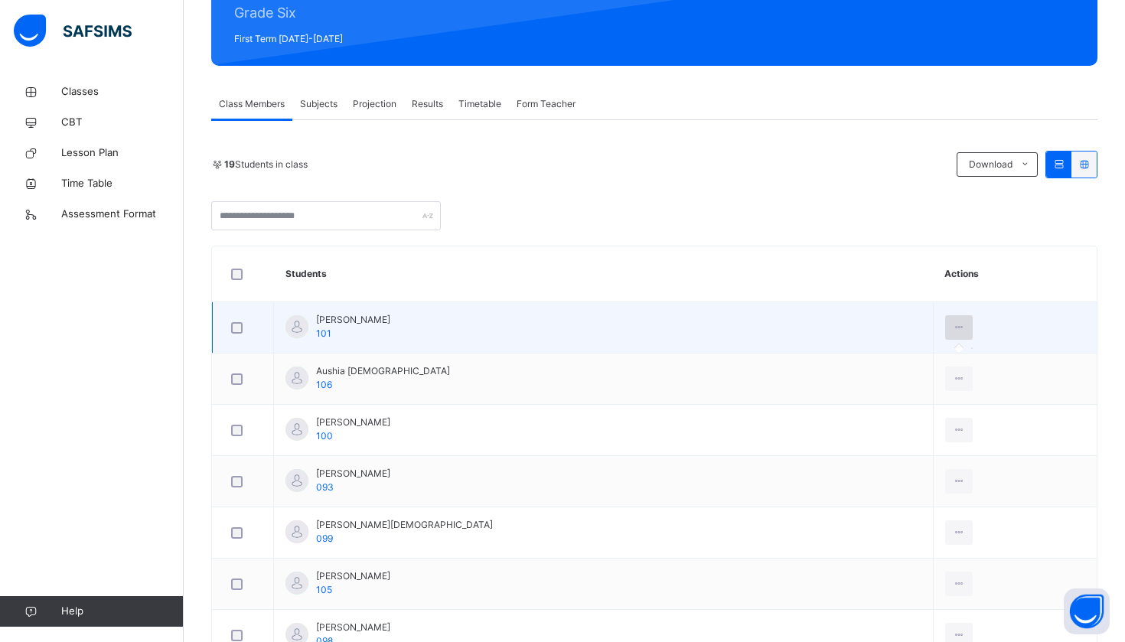
click at [945, 328] on div at bounding box center [959, 327] width 28 height 24
click at [933, 324] on td at bounding box center [1015, 327] width 164 height 51
click at [953, 328] on icon at bounding box center [959, 328] width 13 height 14
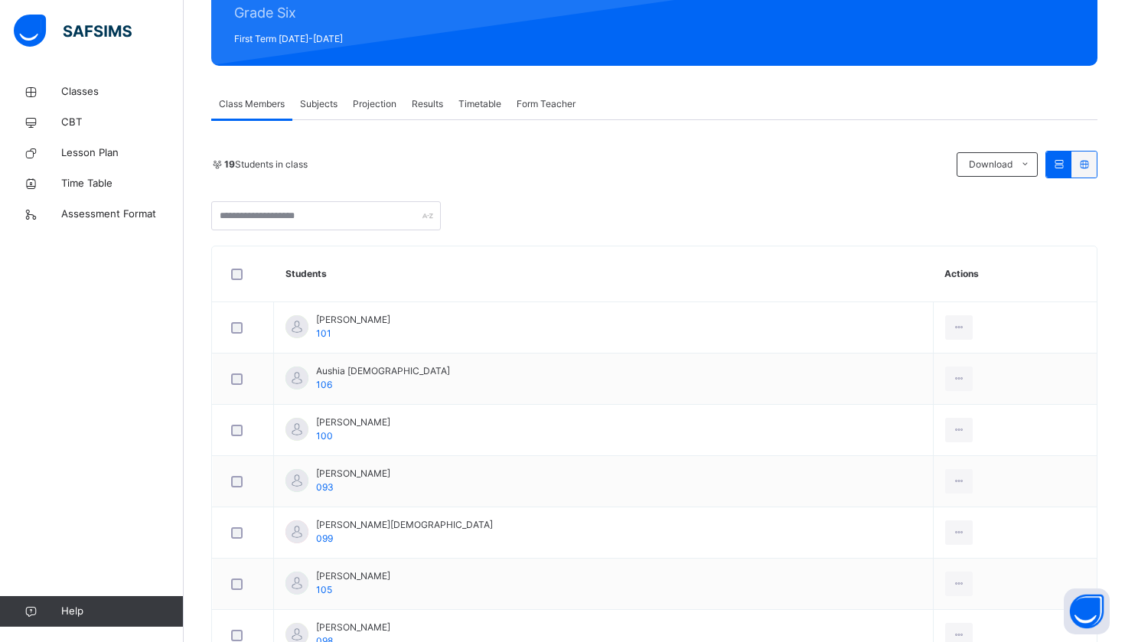
click at [398, 105] on div "Projection" at bounding box center [374, 104] width 59 height 31
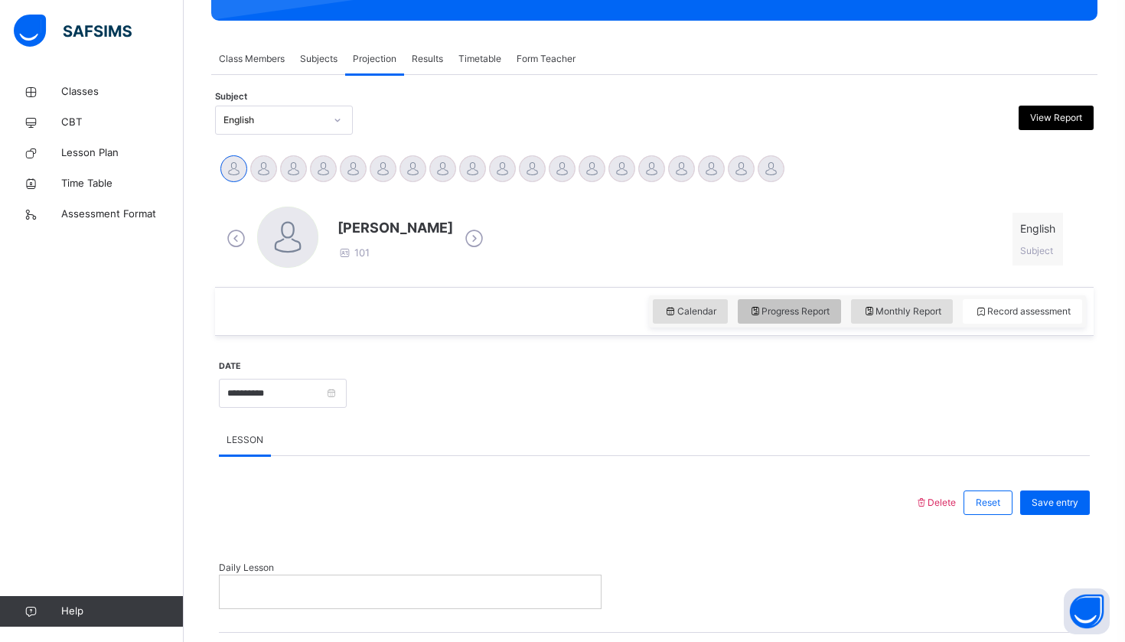
scroll to position [245, 0]
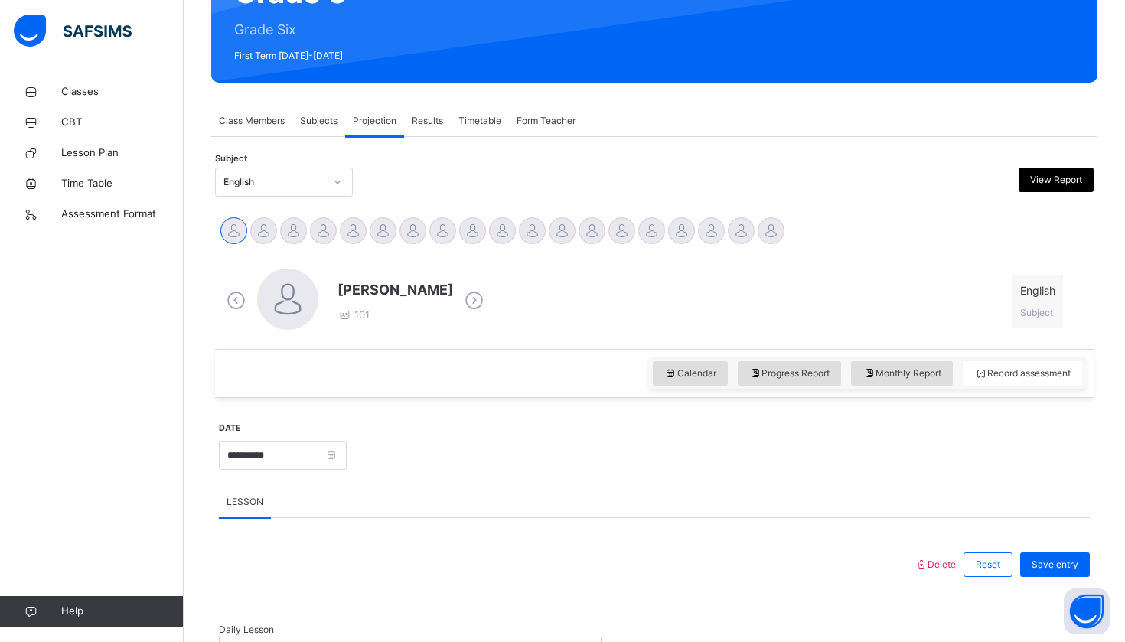
click at [479, 295] on icon at bounding box center [474, 300] width 27 height 23
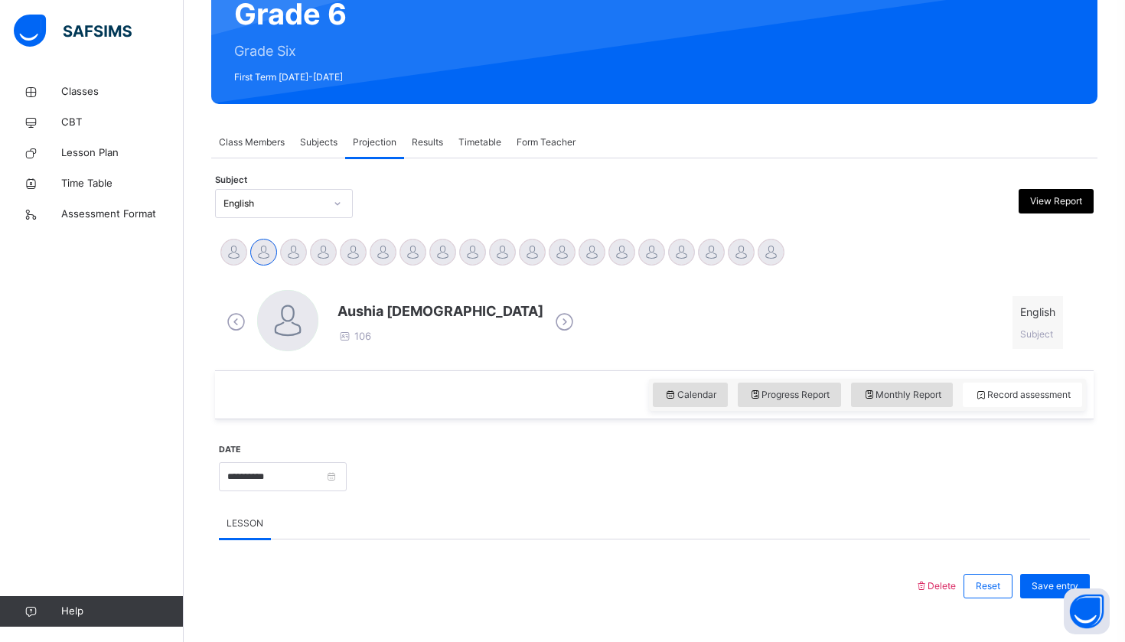
click at [551, 315] on icon at bounding box center [564, 322] width 27 height 23
click at [461, 315] on icon at bounding box center [474, 322] width 27 height 23
click at [452, 315] on div "[PERSON_NAME] 093" at bounding box center [355, 322] width 265 height 65
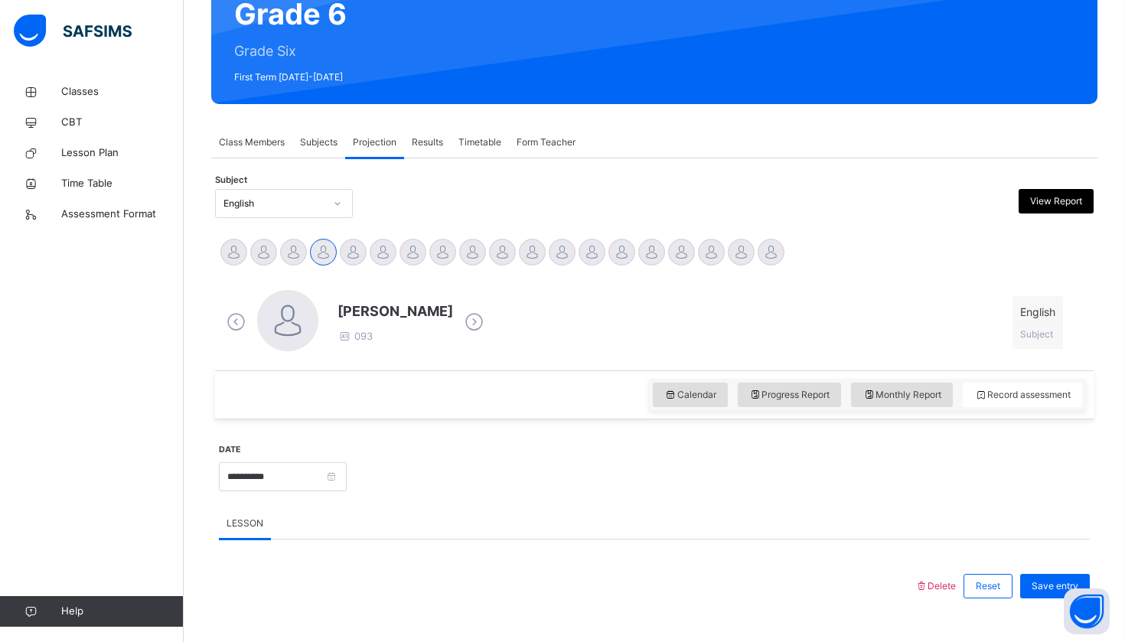
click at [498, 318] on div "[PERSON_NAME] 093 English Subject" at bounding box center [654, 322] width 863 height 65
click at [462, 317] on icon at bounding box center [474, 322] width 27 height 23
click at [618, 318] on icon at bounding box center [631, 322] width 27 height 23
click at [330, 211] on div at bounding box center [338, 203] width 26 height 24
click at [459, 230] on div "**********" at bounding box center [654, 607] width 879 height 754
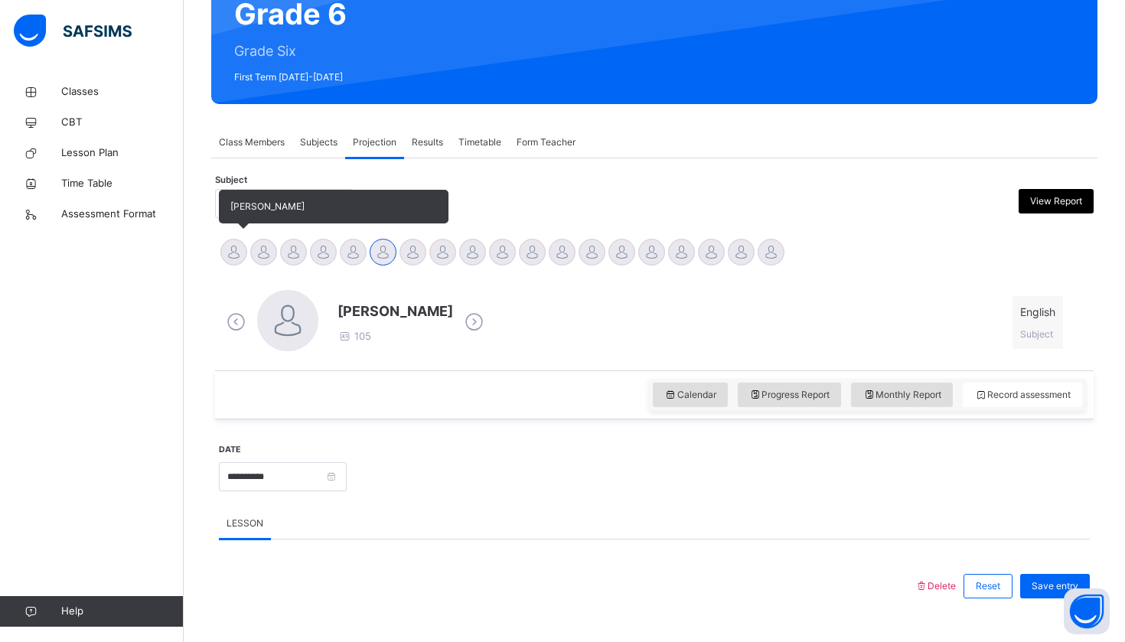
click at [235, 261] on div at bounding box center [233, 252] width 27 height 27
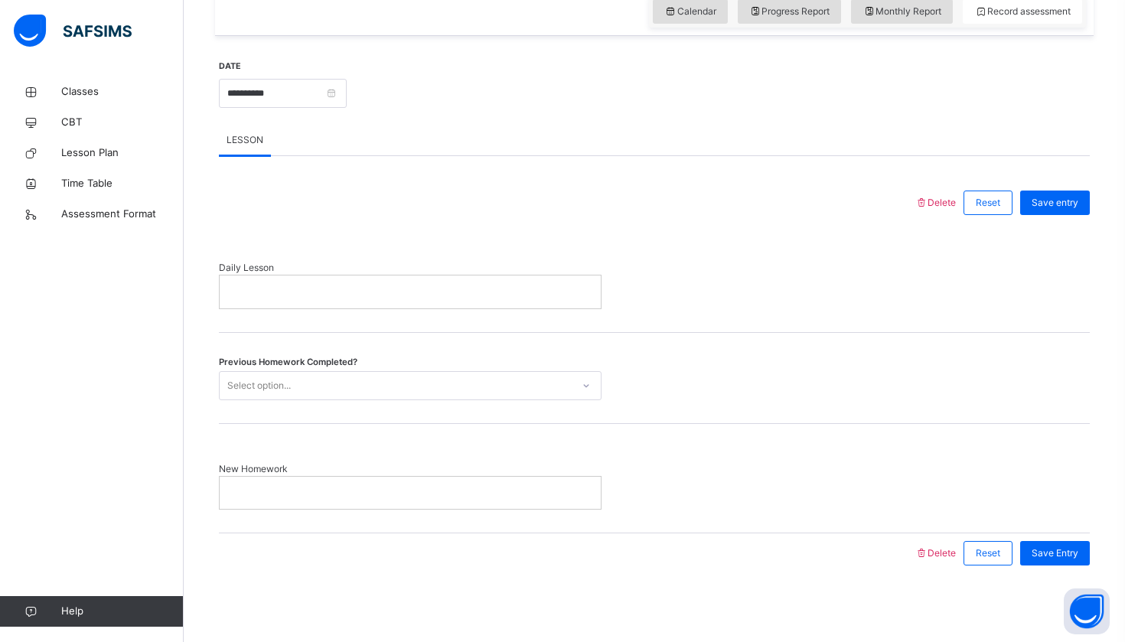
scroll to position [543, 0]
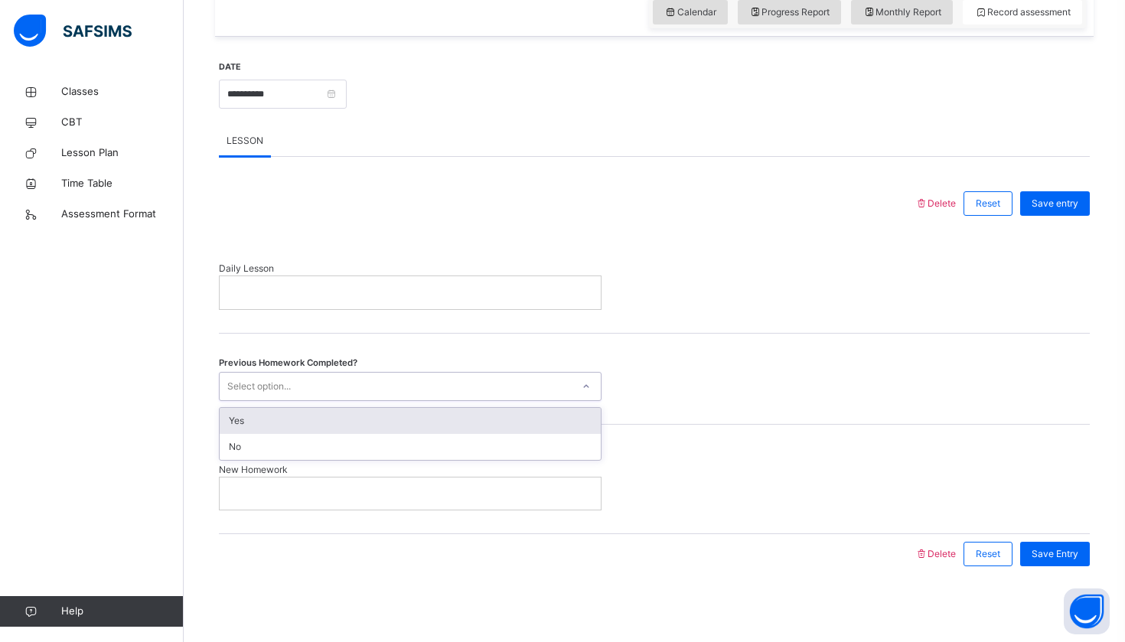
click at [574, 392] on div at bounding box center [586, 386] width 26 height 24
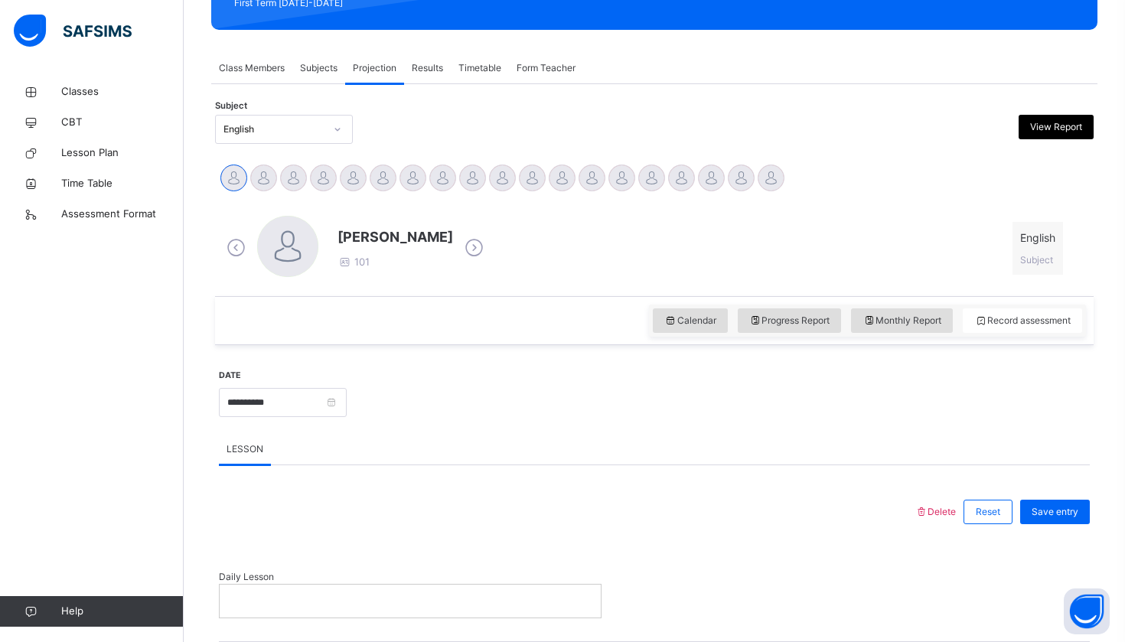
scroll to position [227, 0]
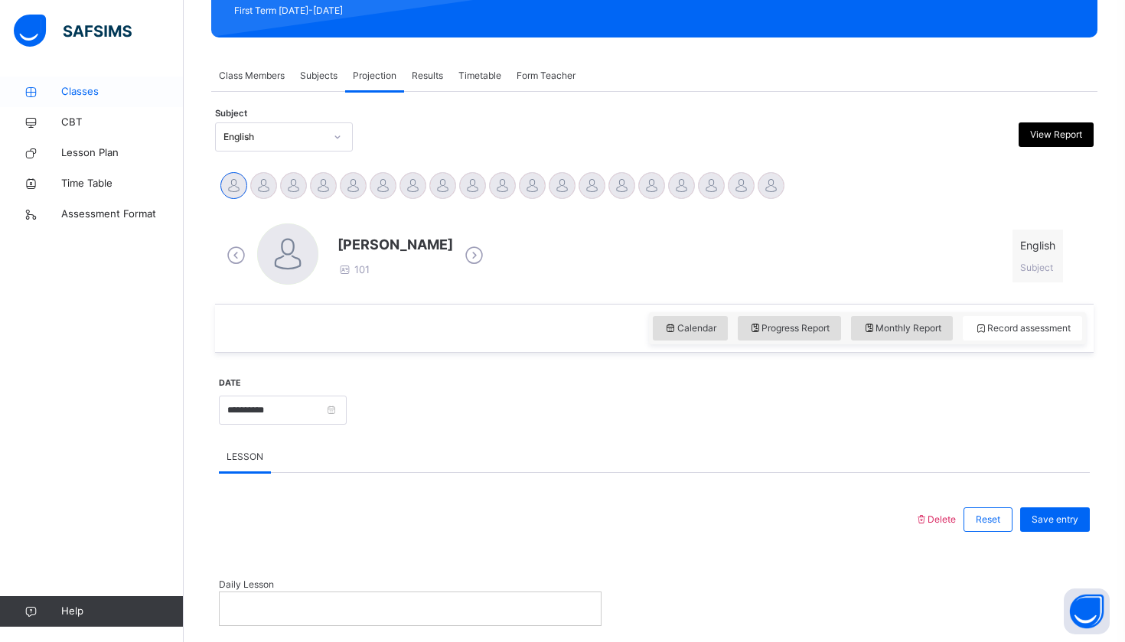
click at [93, 99] on span "Classes" at bounding box center [122, 91] width 122 height 15
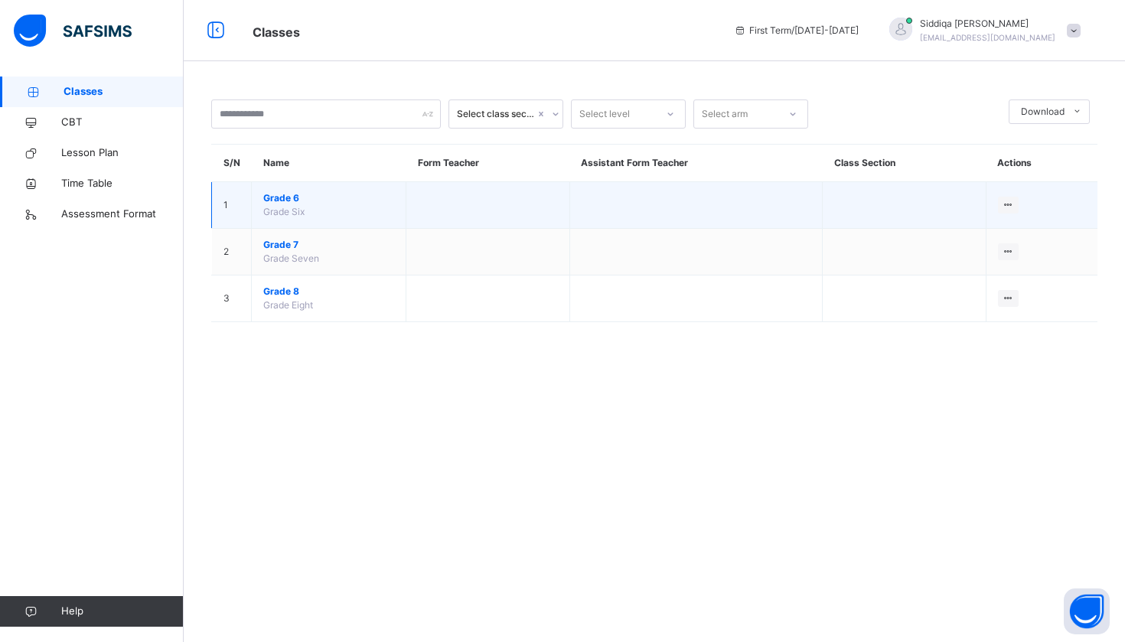
click at [295, 192] on span "Grade 6" at bounding box center [328, 198] width 131 height 14
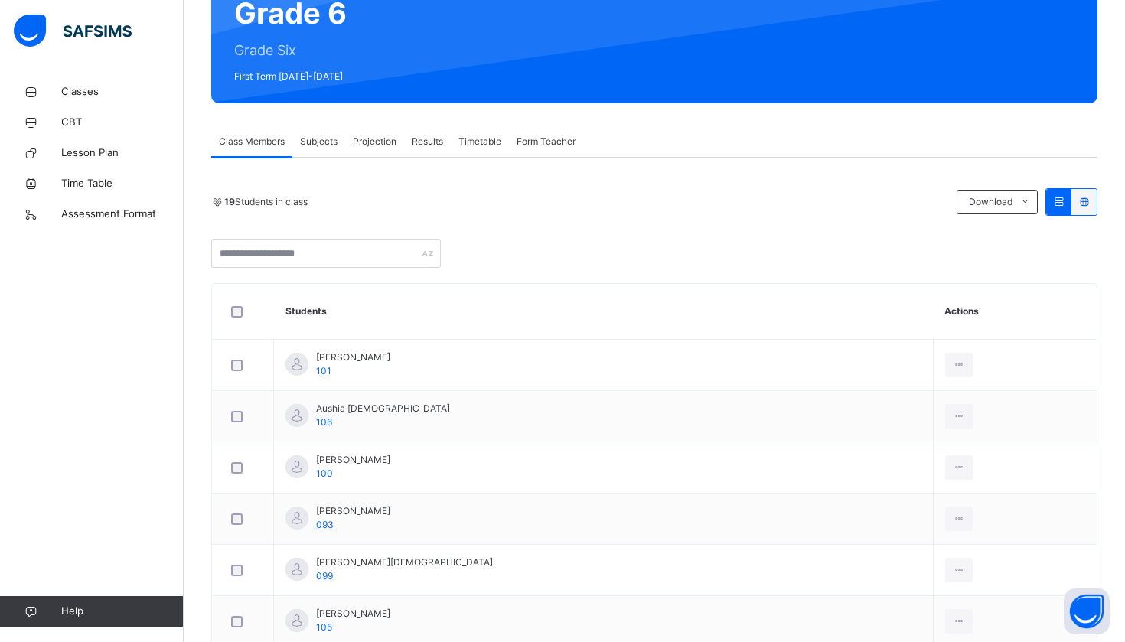
scroll to position [165, 0]
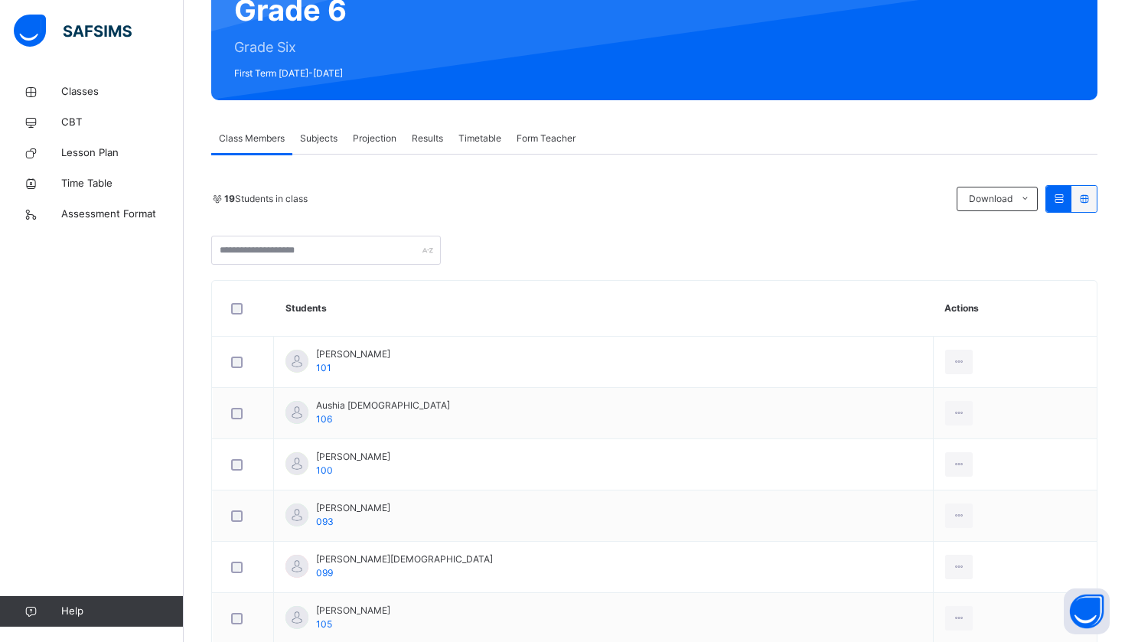
click at [313, 150] on div "Subjects" at bounding box center [318, 138] width 53 height 31
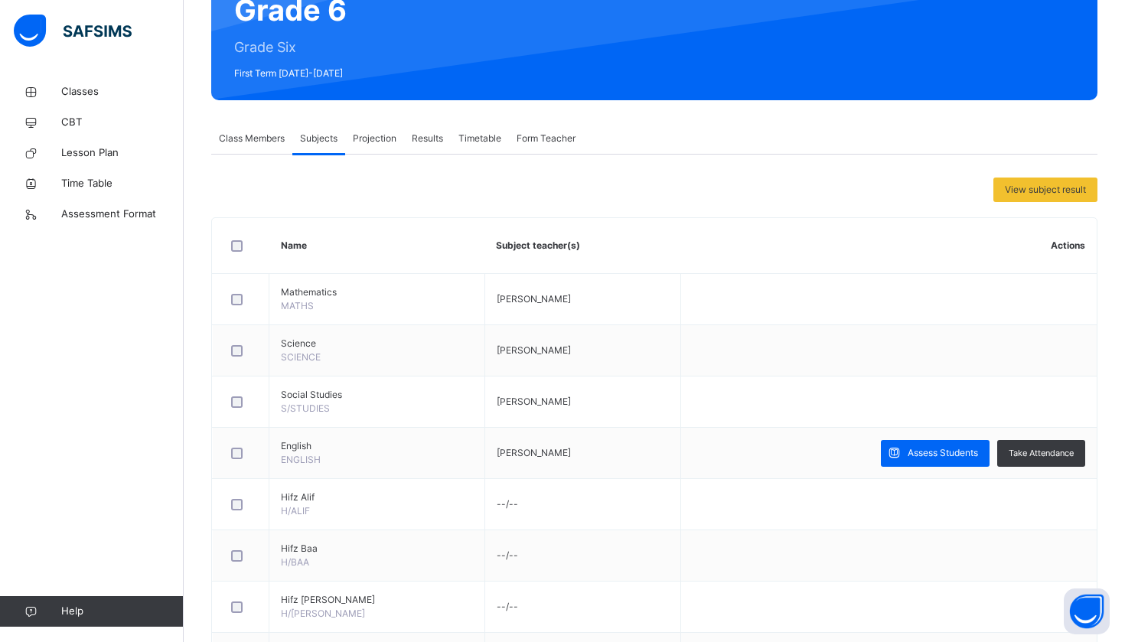
click at [374, 142] on span "Projection" at bounding box center [375, 139] width 44 height 14
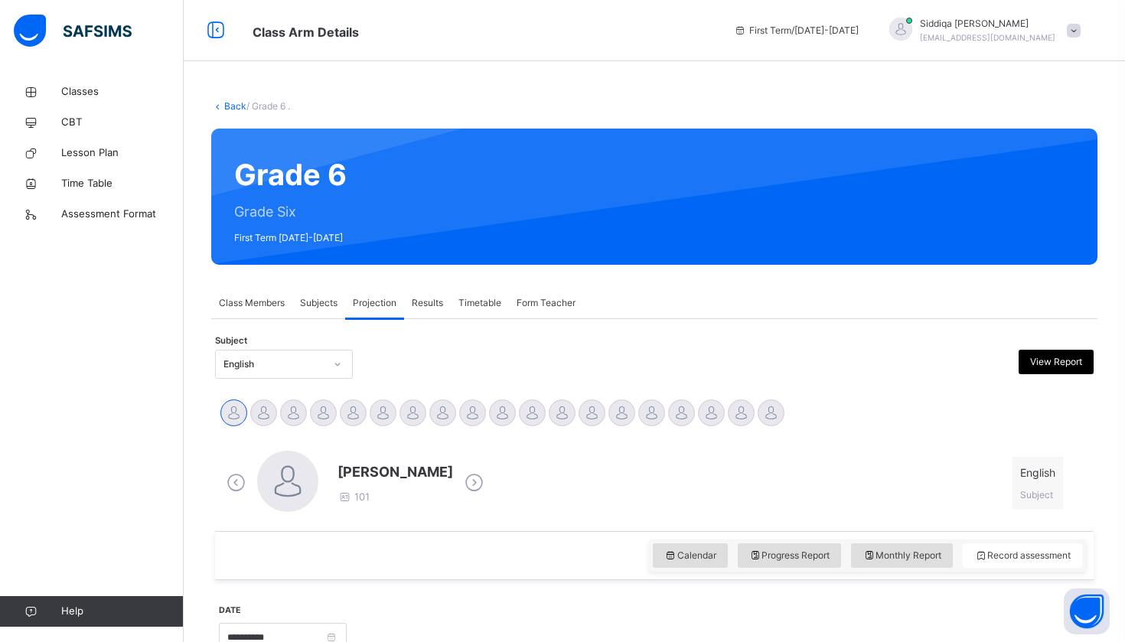
scroll to position [0, 0]
click at [115, 90] on span "Classes" at bounding box center [122, 91] width 122 height 15
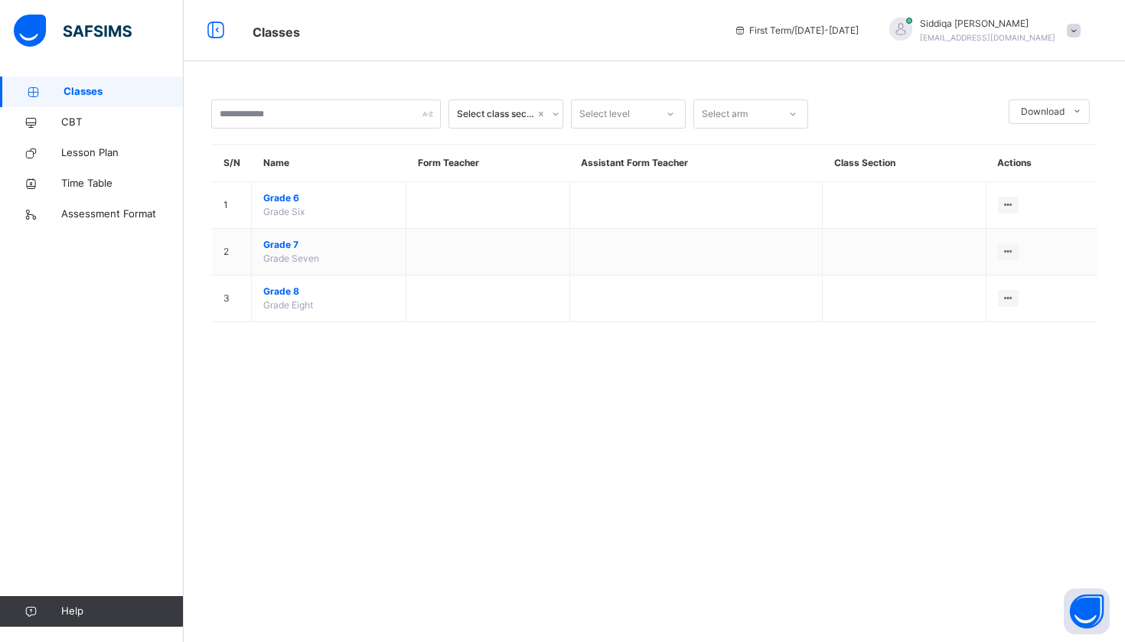
click at [63, 32] on img at bounding box center [73, 31] width 118 height 32
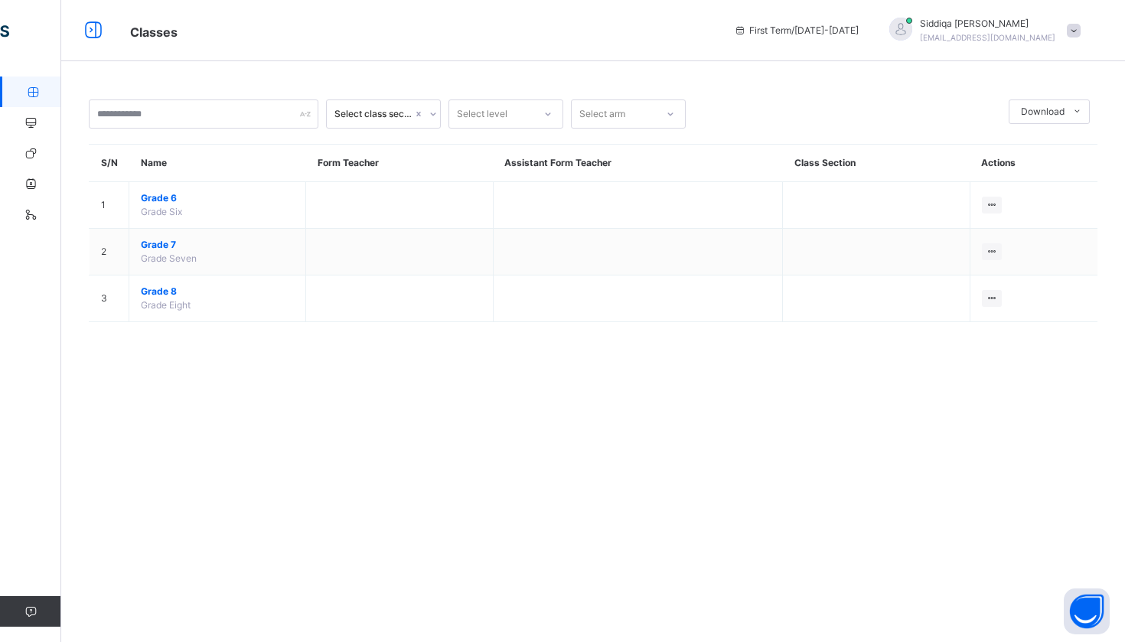
click at [63, 32] on div at bounding box center [89, 30] width 57 height 24
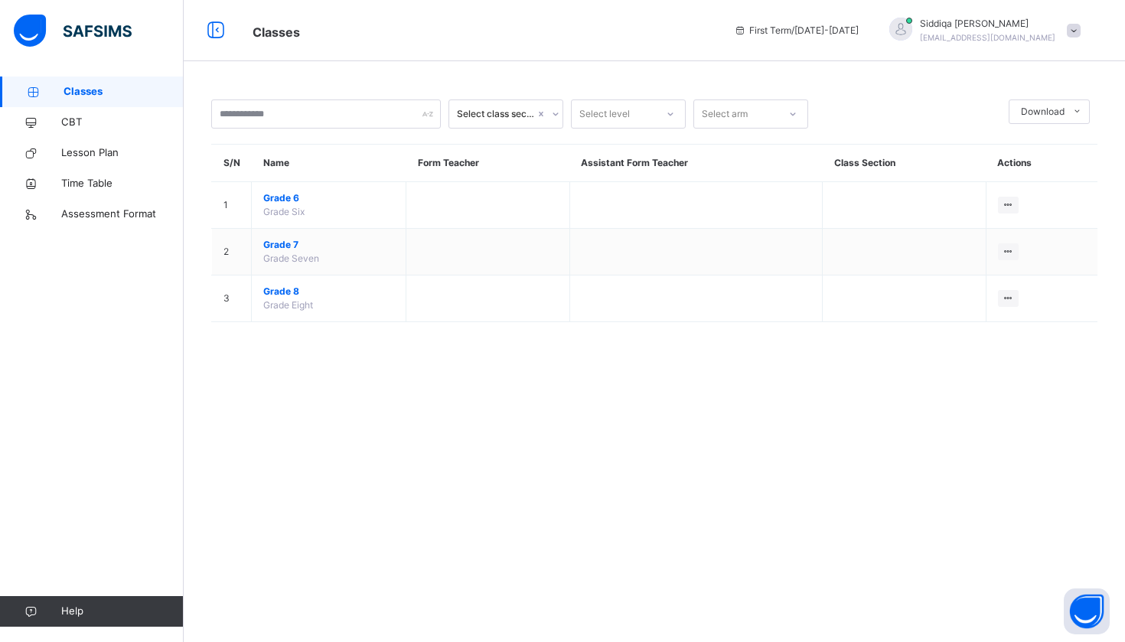
click at [31, 24] on img at bounding box center [73, 31] width 118 height 32
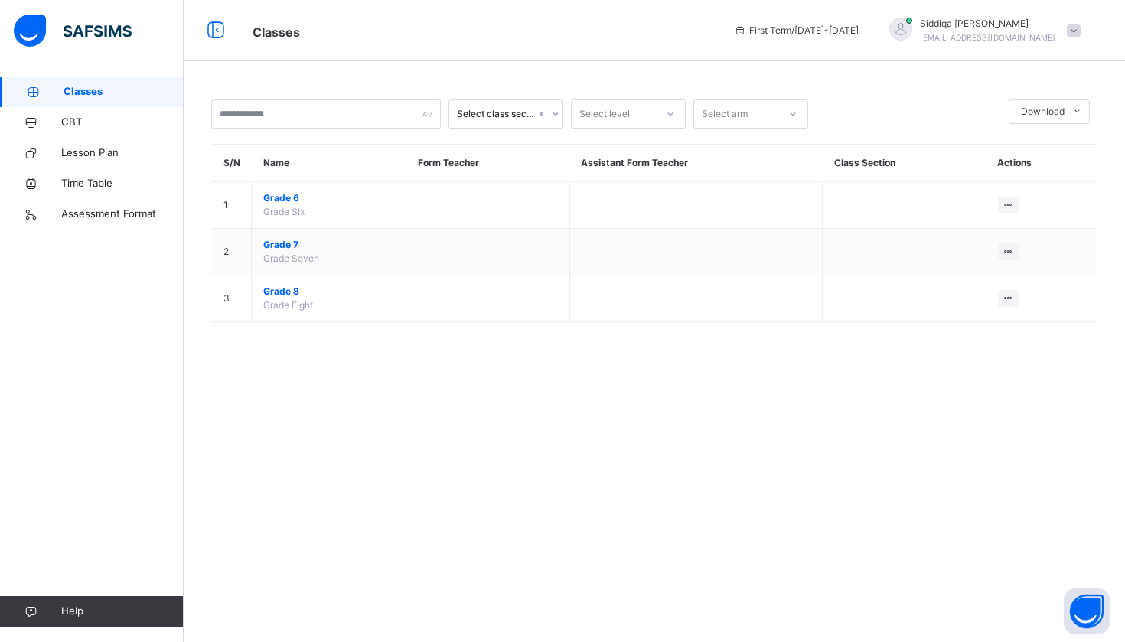
click at [810, 34] on span "First Term / [DATE]-[DATE]" at bounding box center [796, 31] width 125 height 14
click at [293, 36] on span "Classes" at bounding box center [276, 31] width 47 height 15
click at [110, 156] on span "Lesson Plan" at bounding box center [122, 152] width 122 height 15
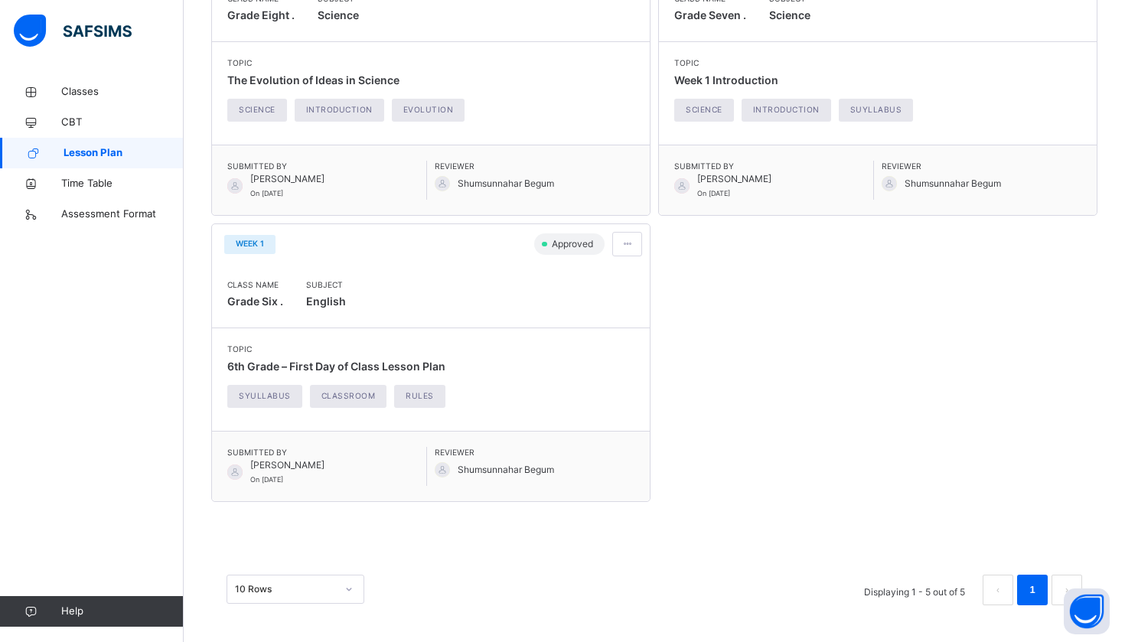
scroll to position [599, 0]
click at [283, 292] on div "Class Name Grade Six ." at bounding box center [255, 296] width 56 height 33
click at [565, 242] on span "Approved" at bounding box center [573, 245] width 47 height 14
click at [260, 249] on span "WEEK 1" at bounding box center [250, 244] width 28 height 11
click at [263, 241] on span "WEEK 1" at bounding box center [250, 244] width 28 height 11
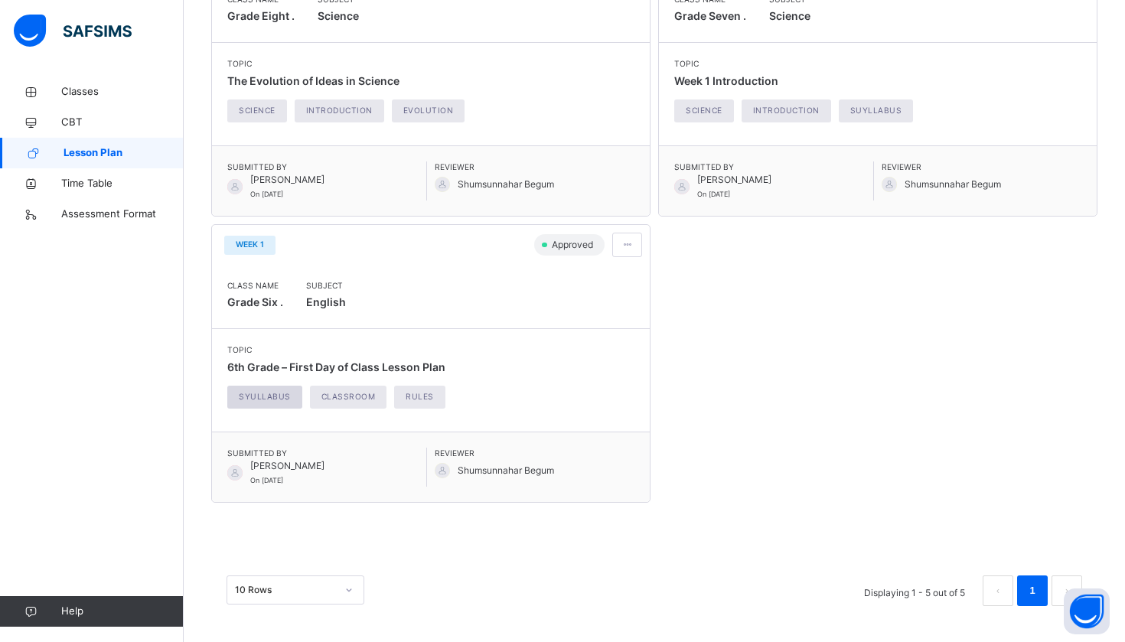
click at [255, 391] on span "Syullabus" at bounding box center [265, 396] width 52 height 11
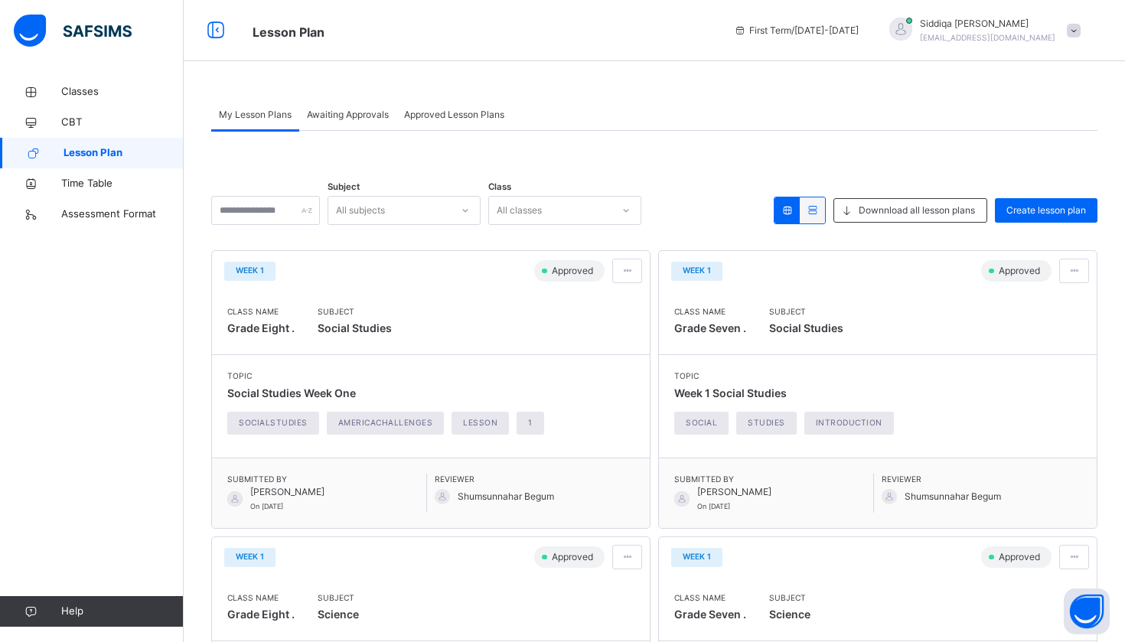
scroll to position [0, 0]
click at [343, 110] on span "Awaiting Approvals" at bounding box center [348, 115] width 82 height 14
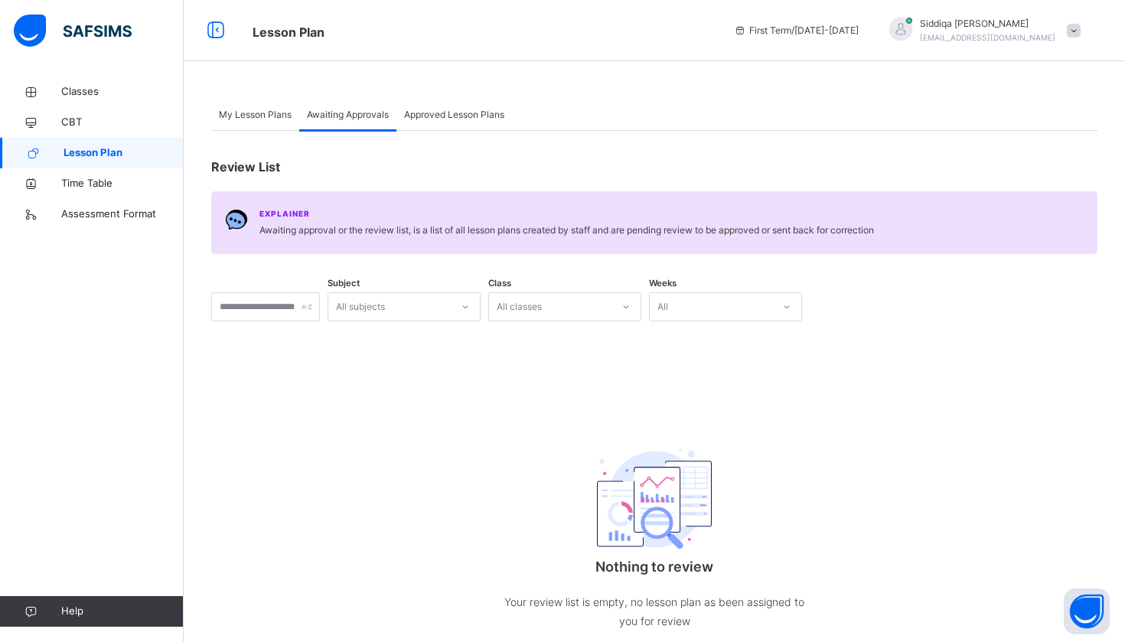
click at [439, 106] on div "Approved Lesson Plans" at bounding box center [455, 115] width 116 height 31
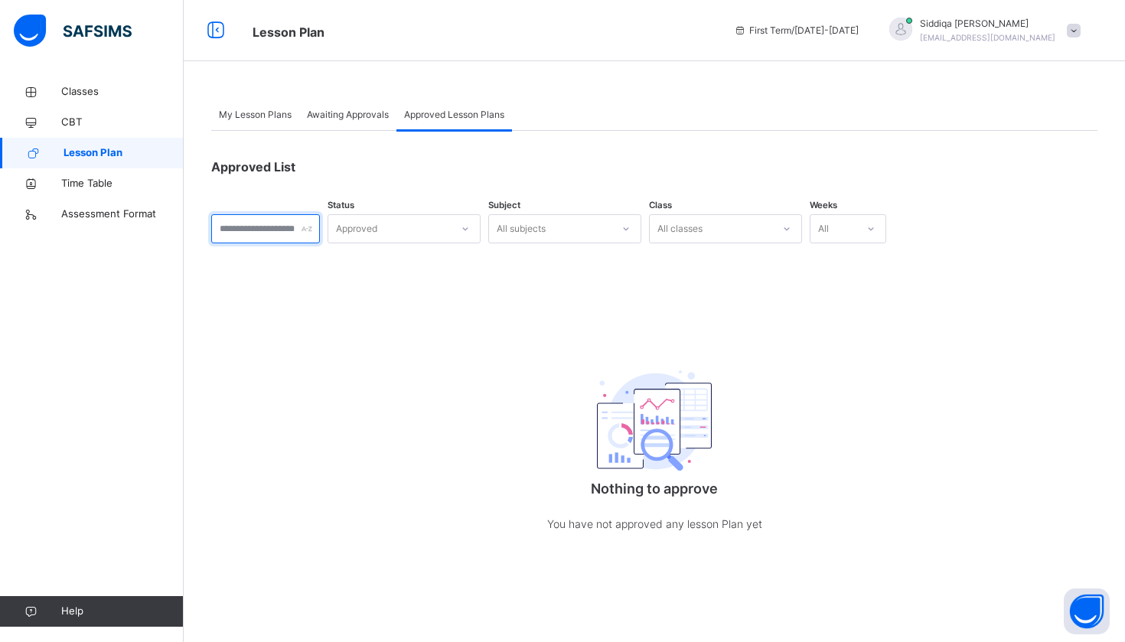
click at [320, 238] on input "text" at bounding box center [265, 228] width 109 height 29
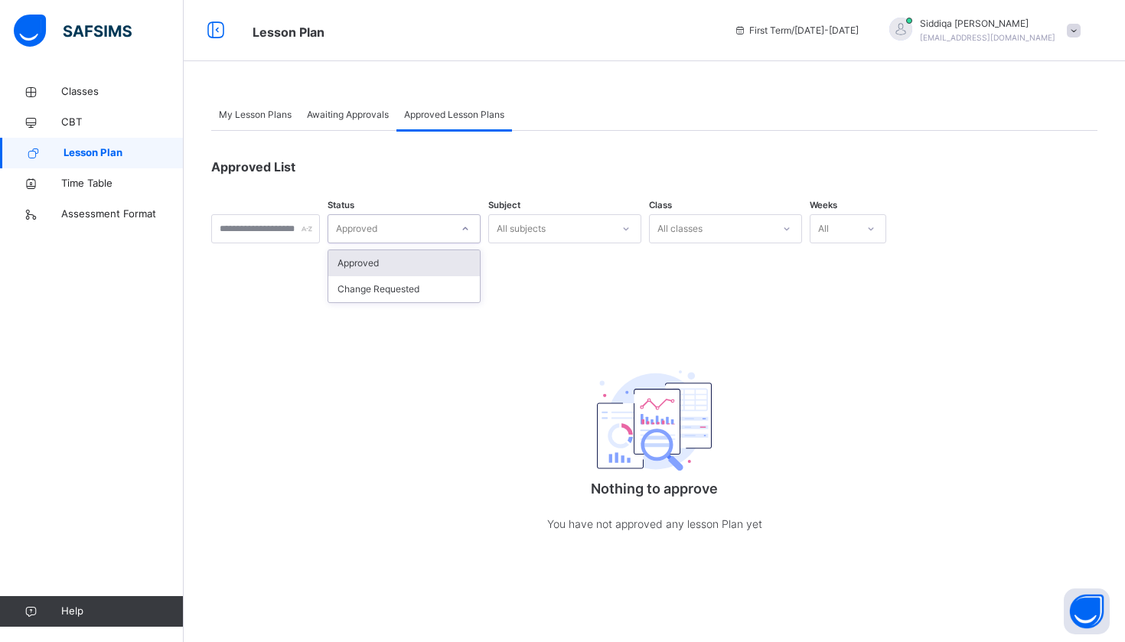
click at [437, 225] on div "Approved" at bounding box center [389, 229] width 122 height 24
click at [546, 230] on div "All subjects" at bounding box center [521, 228] width 49 height 29
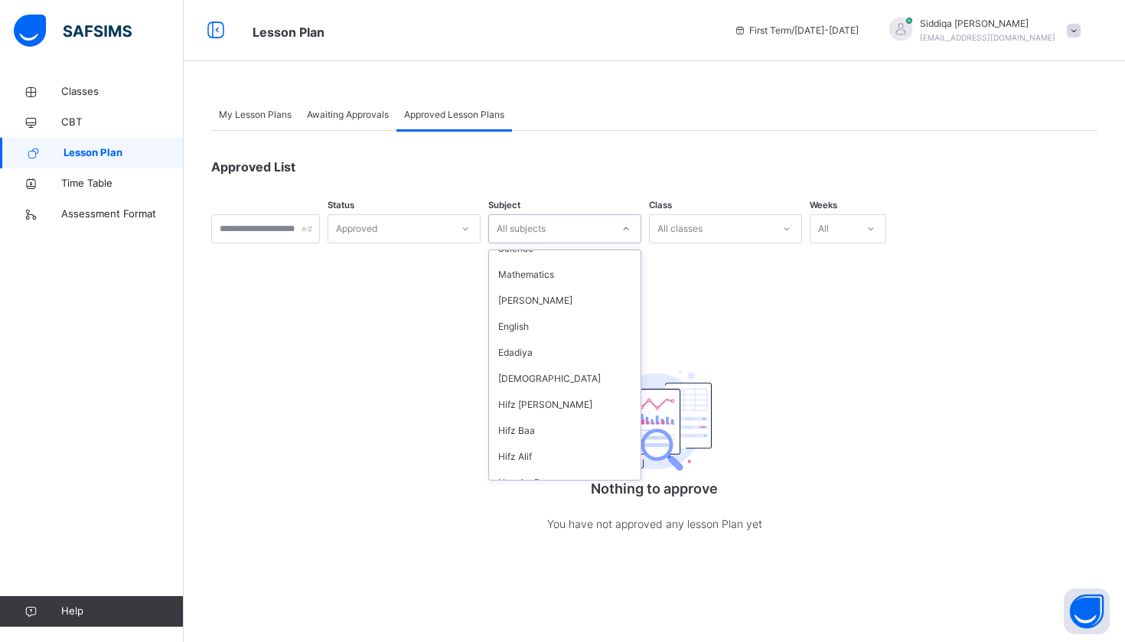
scroll to position [97, 0]
click at [598, 319] on div "English" at bounding box center [565, 322] width 152 height 26
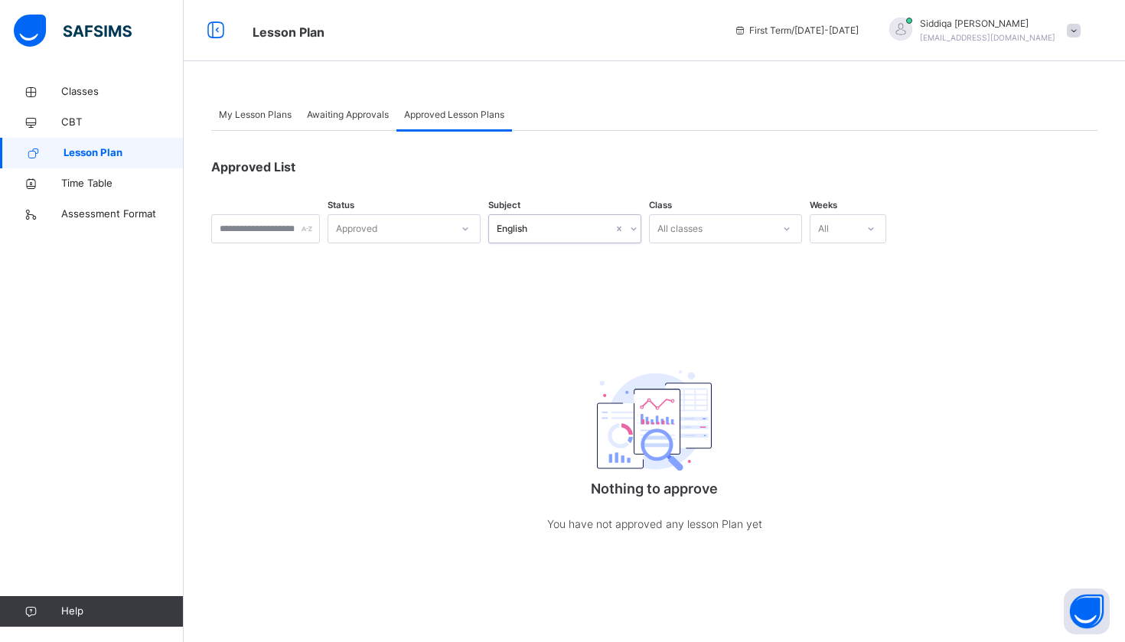
click at [703, 234] on div "All classes" at bounding box center [680, 228] width 45 height 29
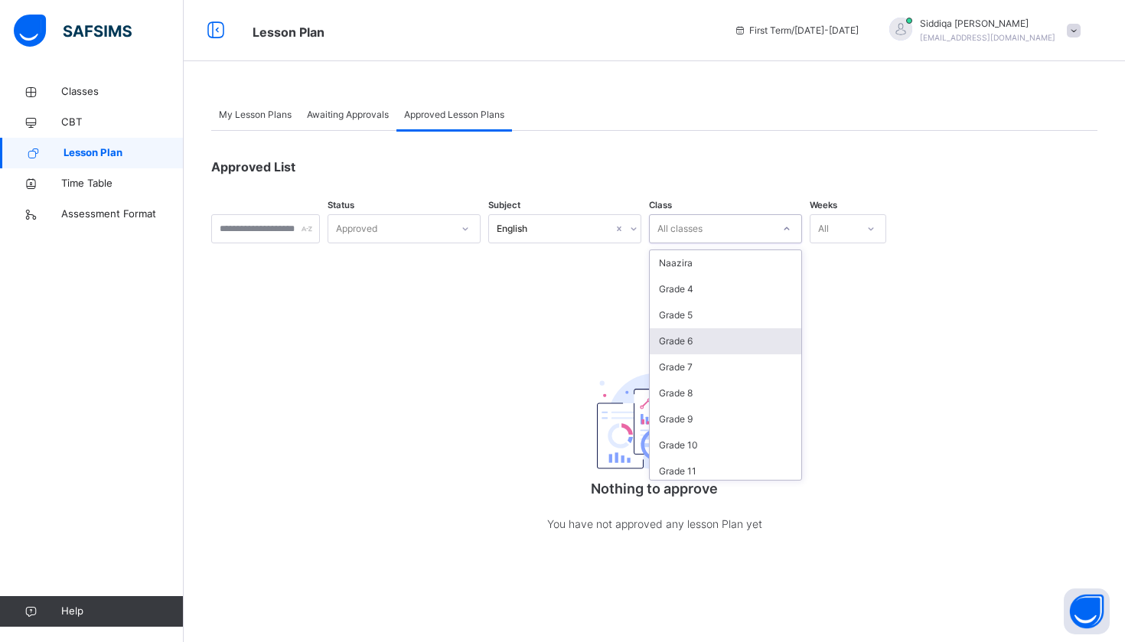
click at [753, 338] on div "Grade 6" at bounding box center [726, 341] width 152 height 26
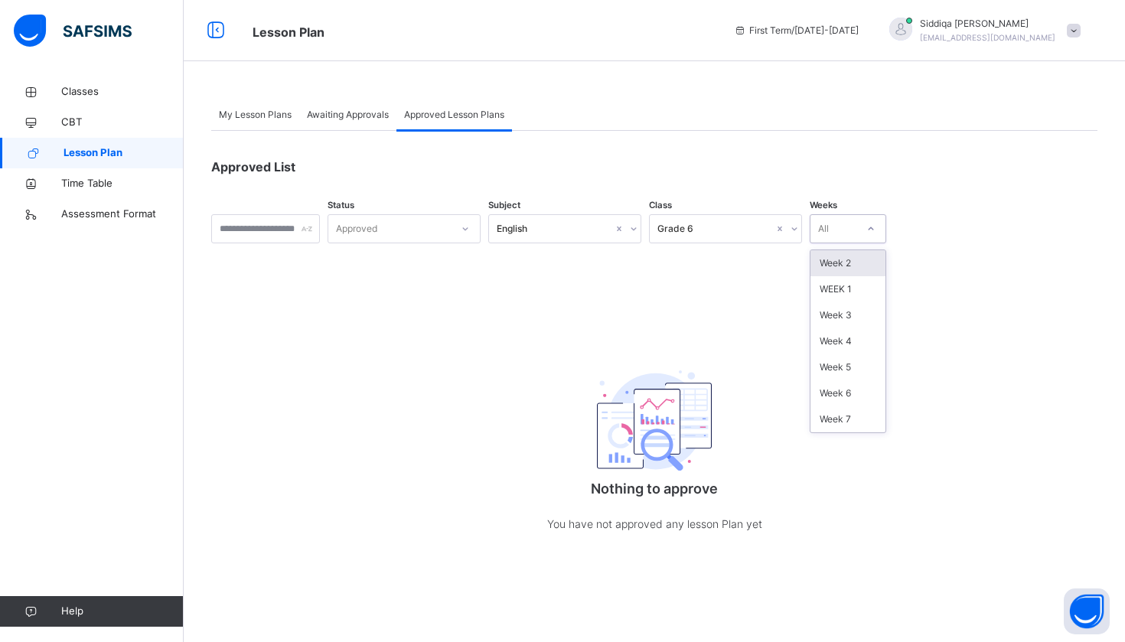
click at [857, 235] on div "All" at bounding box center [834, 229] width 46 height 24
click at [886, 289] on div "WEEK 1" at bounding box center [848, 289] width 75 height 26
click at [253, 102] on div "My Lesson Plans" at bounding box center [255, 115] width 88 height 31
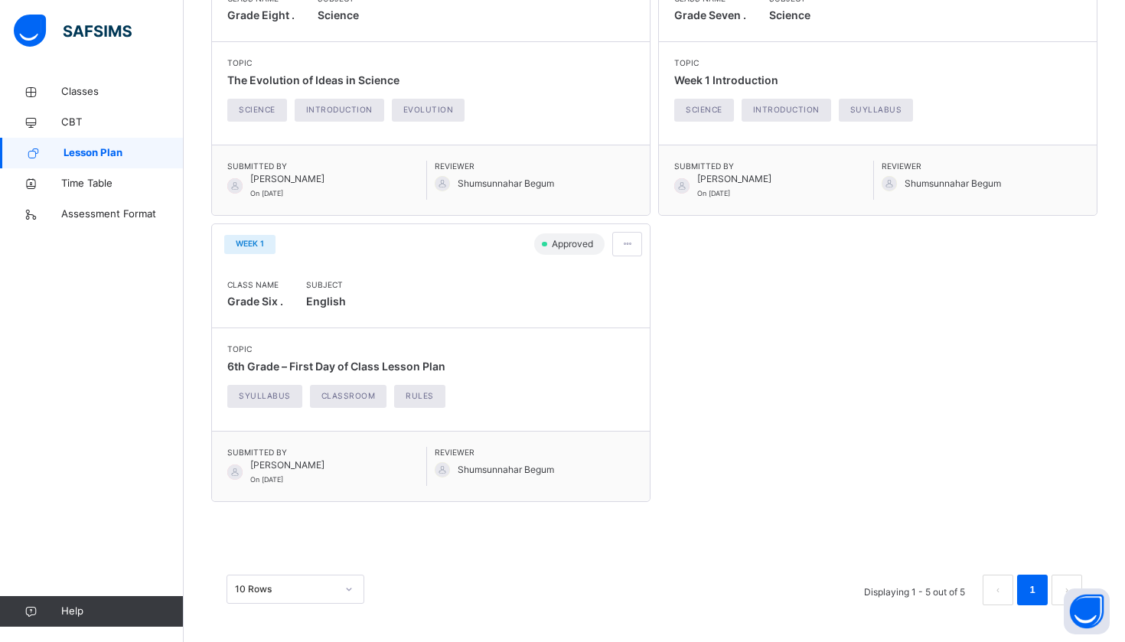
scroll to position [599, 0]
click at [631, 246] on span at bounding box center [627, 245] width 13 height 14
click at [613, 273] on span "View lesson plan" at bounding box center [592, 278] width 85 height 11
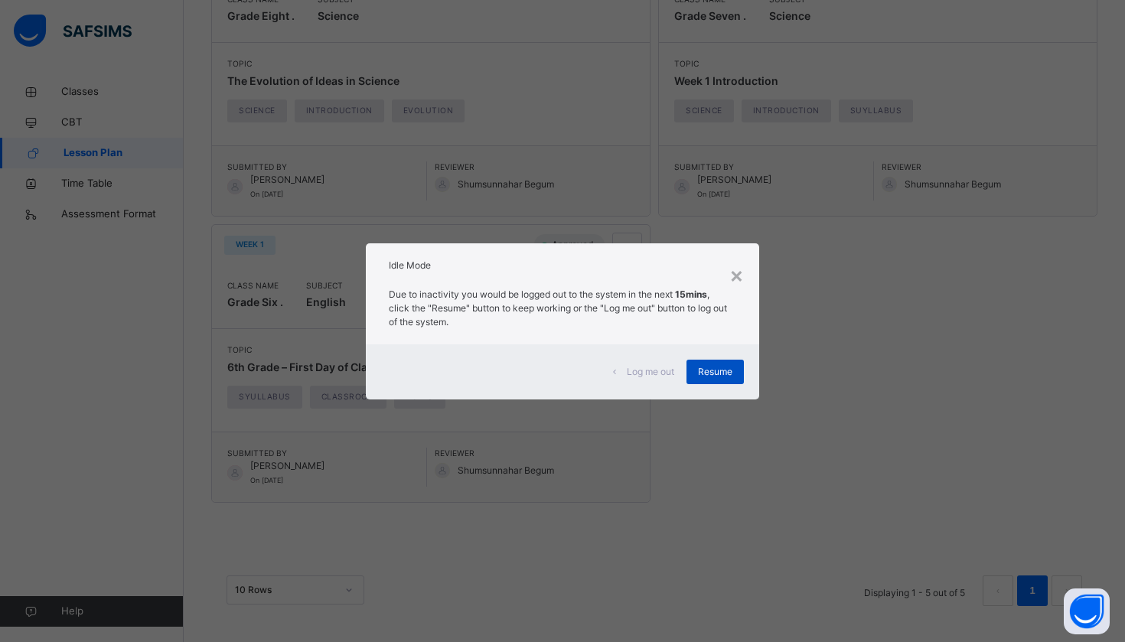
click at [706, 374] on span "Resume" at bounding box center [715, 372] width 34 height 14
